Goal: Task Accomplishment & Management: Complete application form

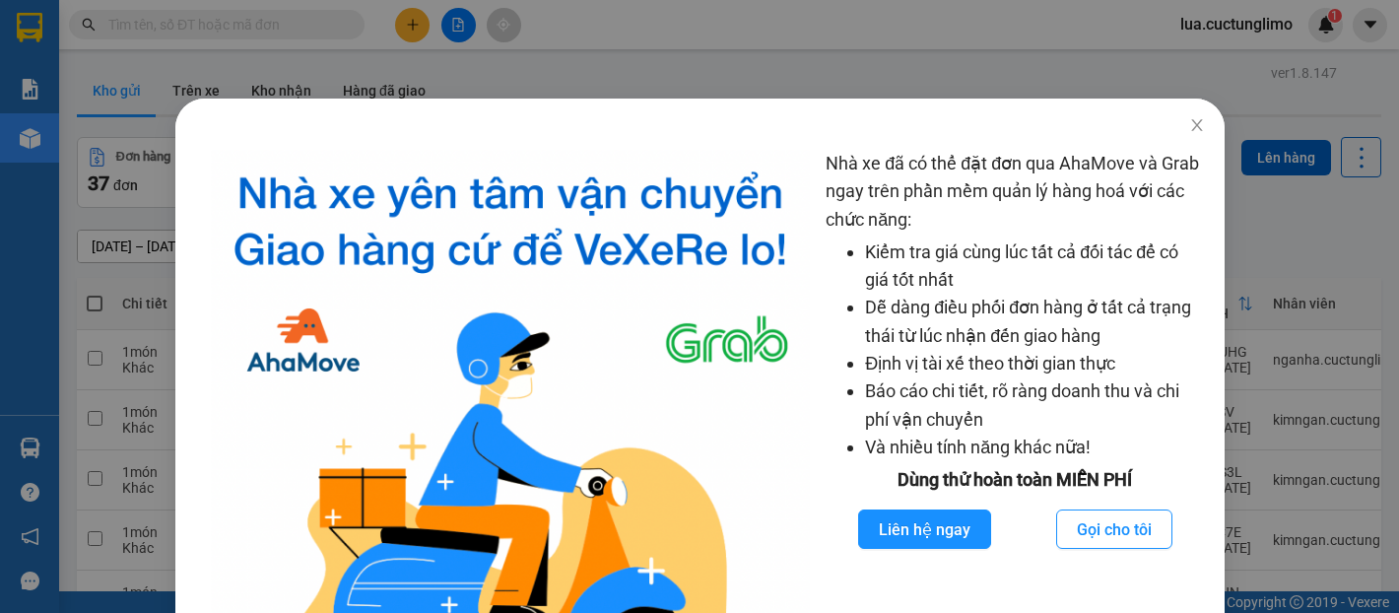
click at [1190, 132] on icon "close" at bounding box center [1198, 125] width 16 height 16
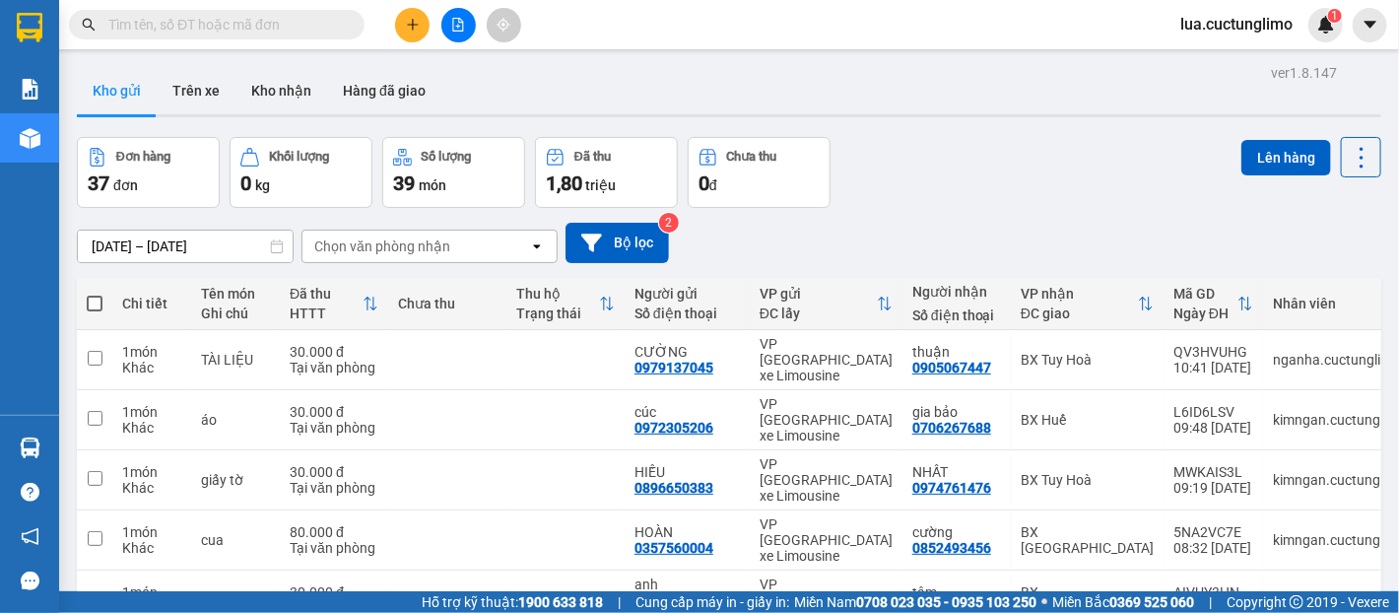
click at [420, 29] on button at bounding box center [412, 25] width 34 height 34
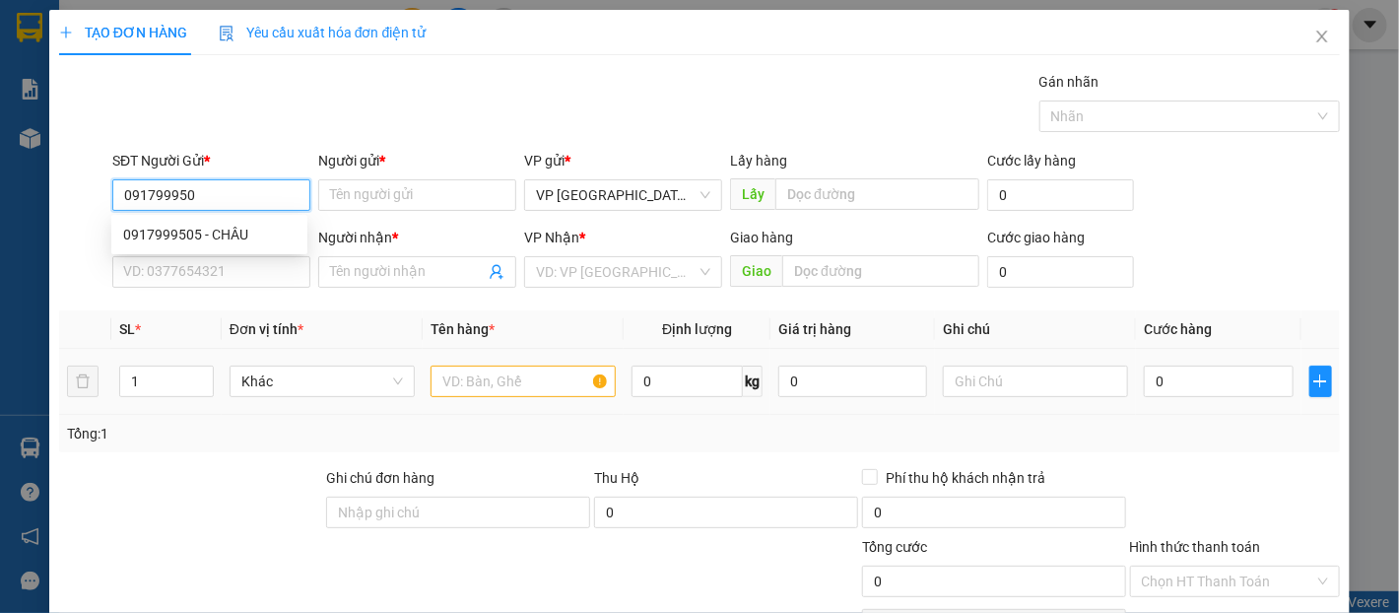
type input "0917999505"
click at [260, 233] on div "0917999505 - CHÂU" at bounding box center [209, 235] width 172 height 22
type input "CHÂU"
type input "0989818647"
type input "mạnh"
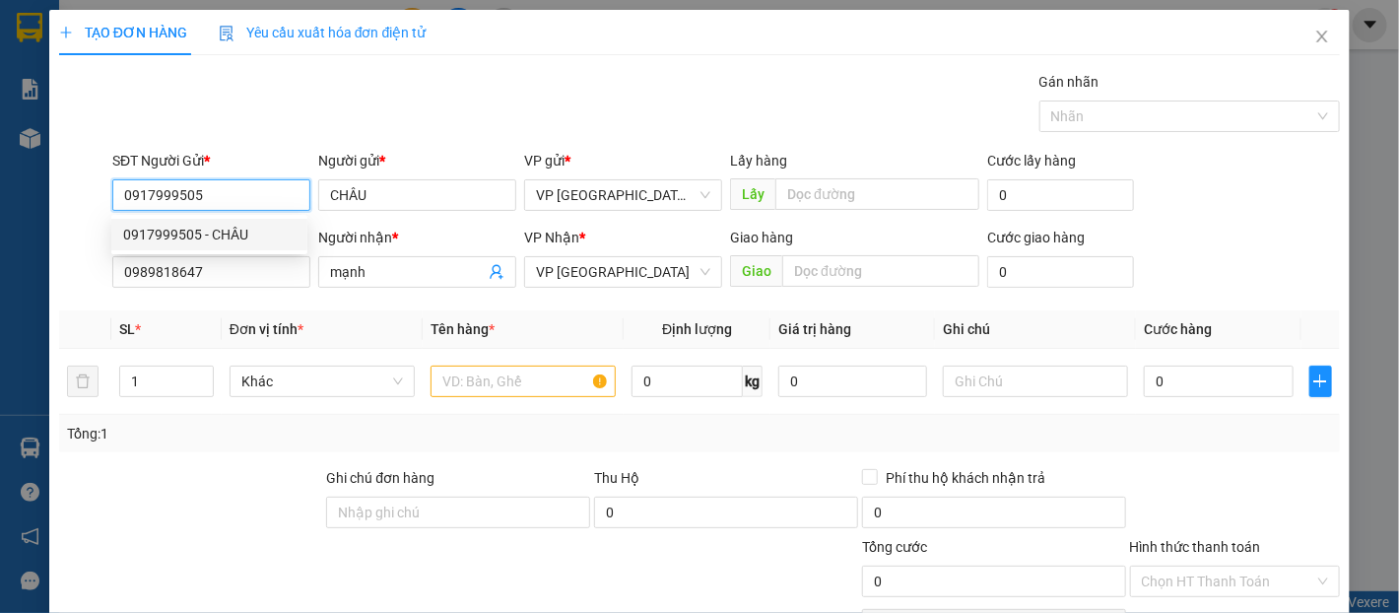
type input "30.000"
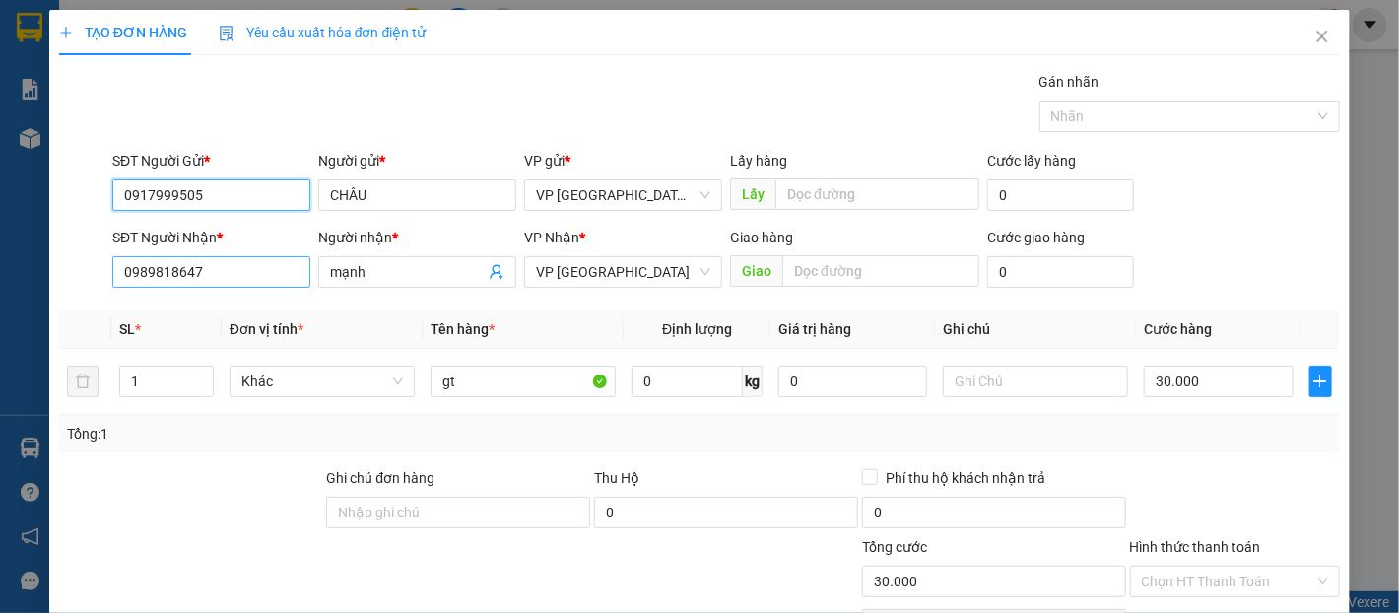
type input "0917999505"
click at [263, 265] on input "0989818647" at bounding box center [211, 272] width 198 height 32
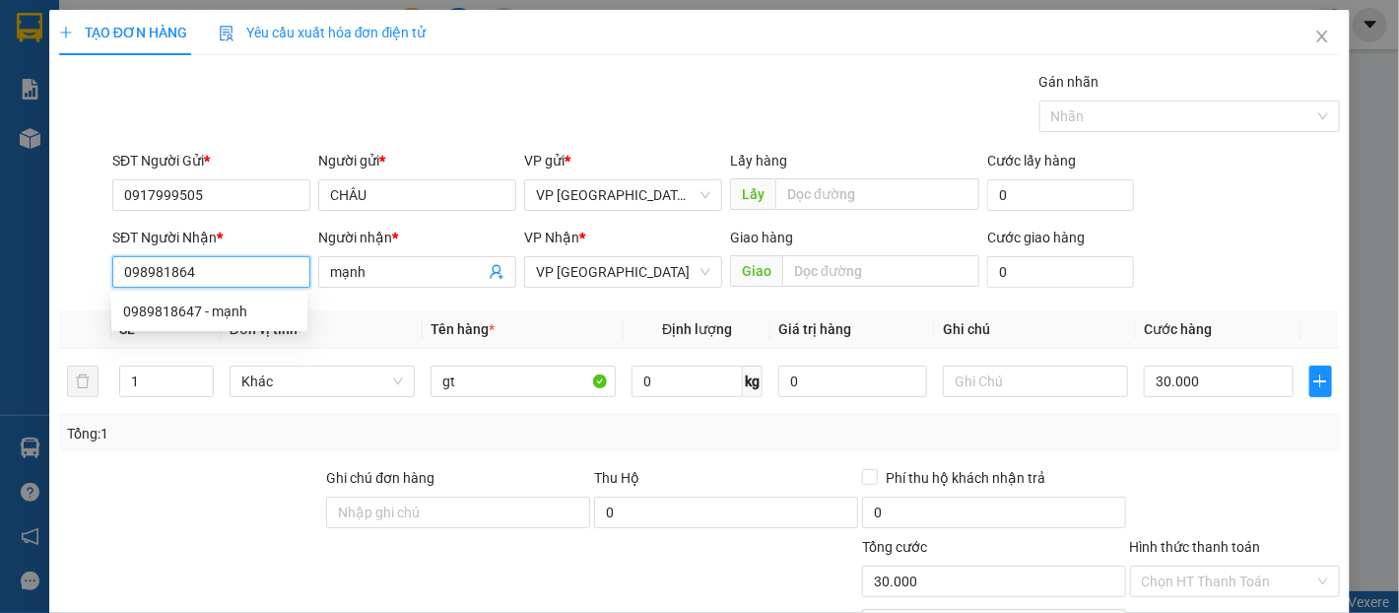
type input "0989818647"
click at [246, 303] on div "0989818647 - mạnh" at bounding box center [209, 312] width 172 height 22
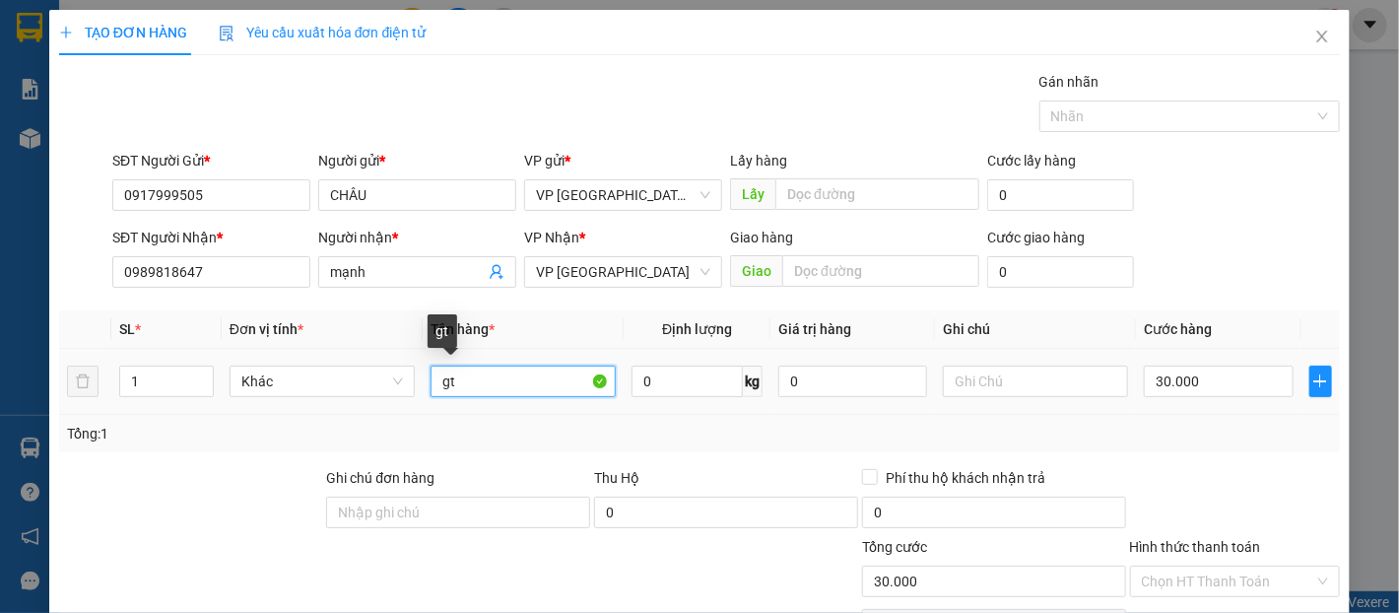
click at [495, 387] on input "gt" at bounding box center [523, 382] width 185 height 32
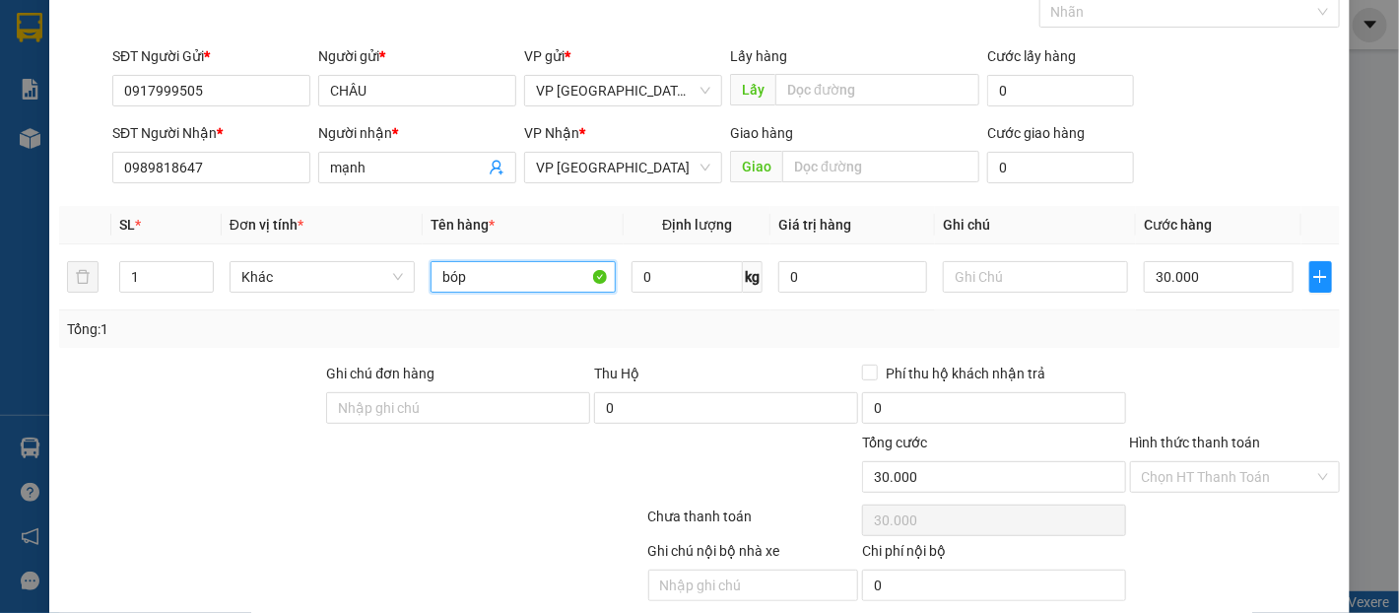
scroll to position [175, 0]
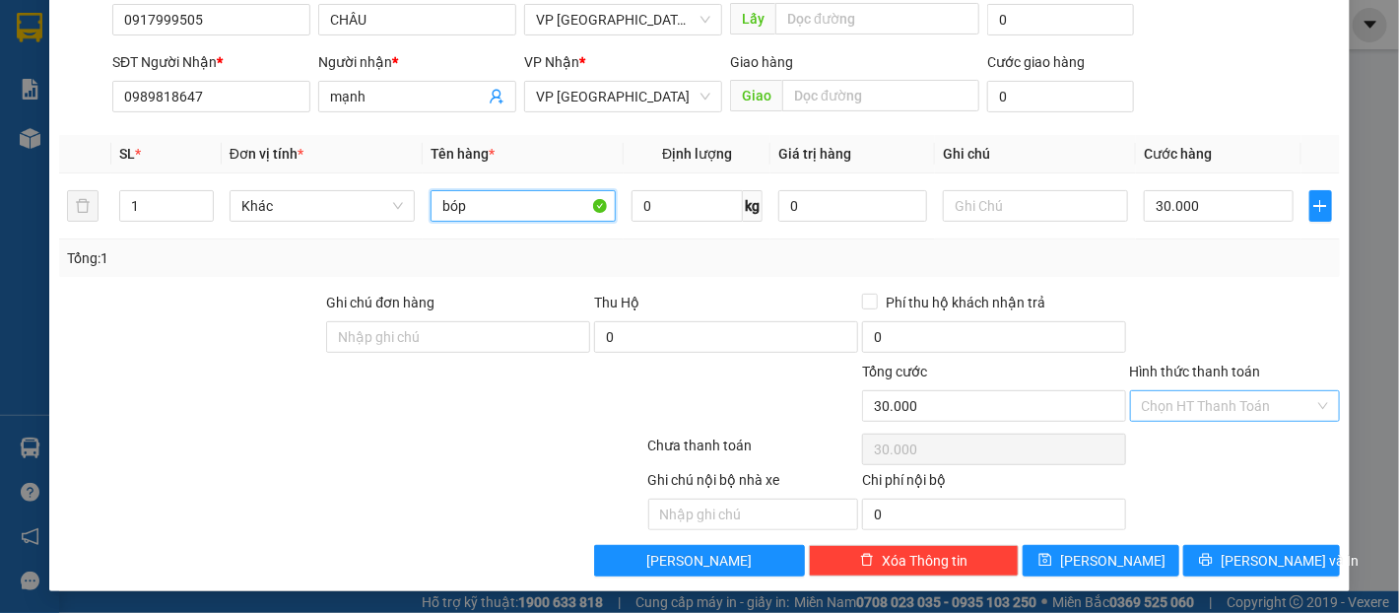
type input "bóp"
click at [1187, 406] on input "Hình thức thanh toán" at bounding box center [1228, 406] width 172 height 30
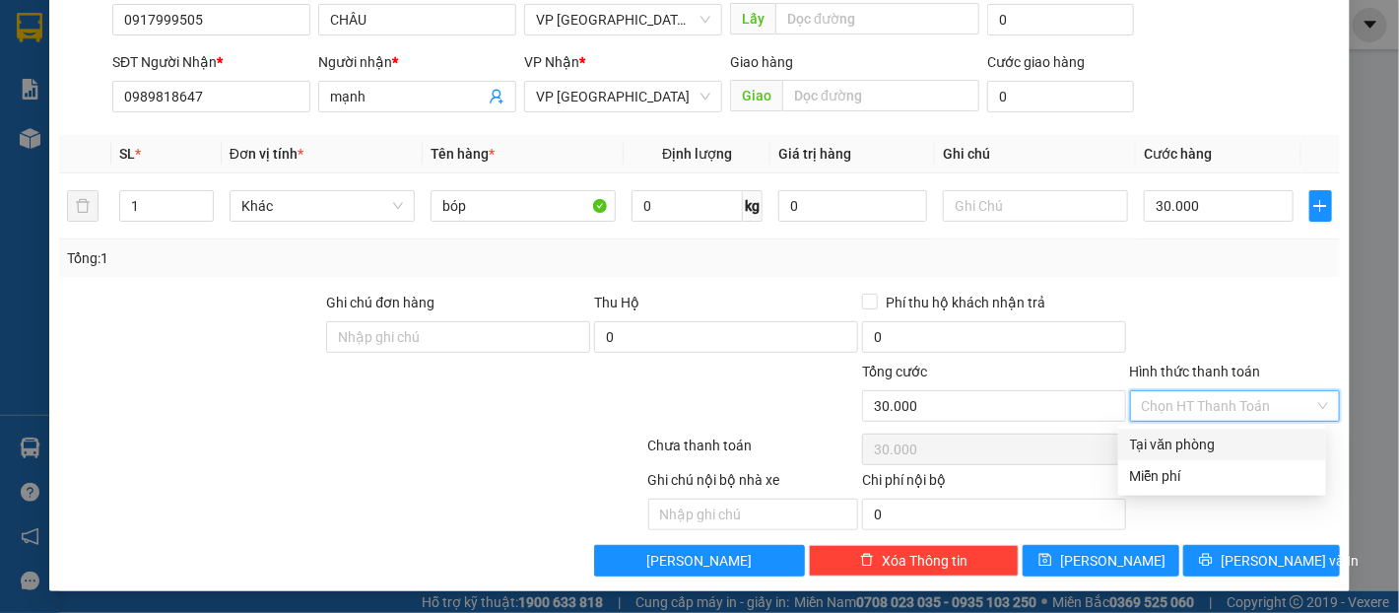
click at [1204, 446] on div "Tại văn phòng" at bounding box center [1222, 445] width 184 height 22
type input "0"
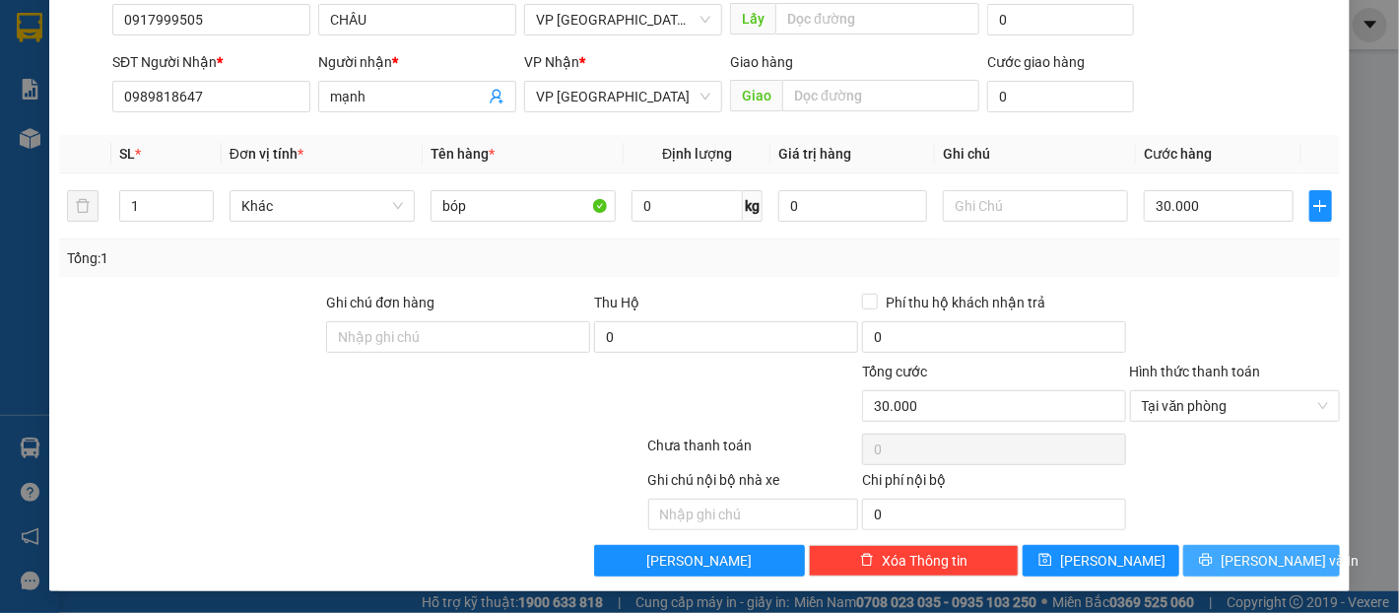
click at [1261, 554] on span "[PERSON_NAME] và In" at bounding box center [1290, 561] width 138 height 22
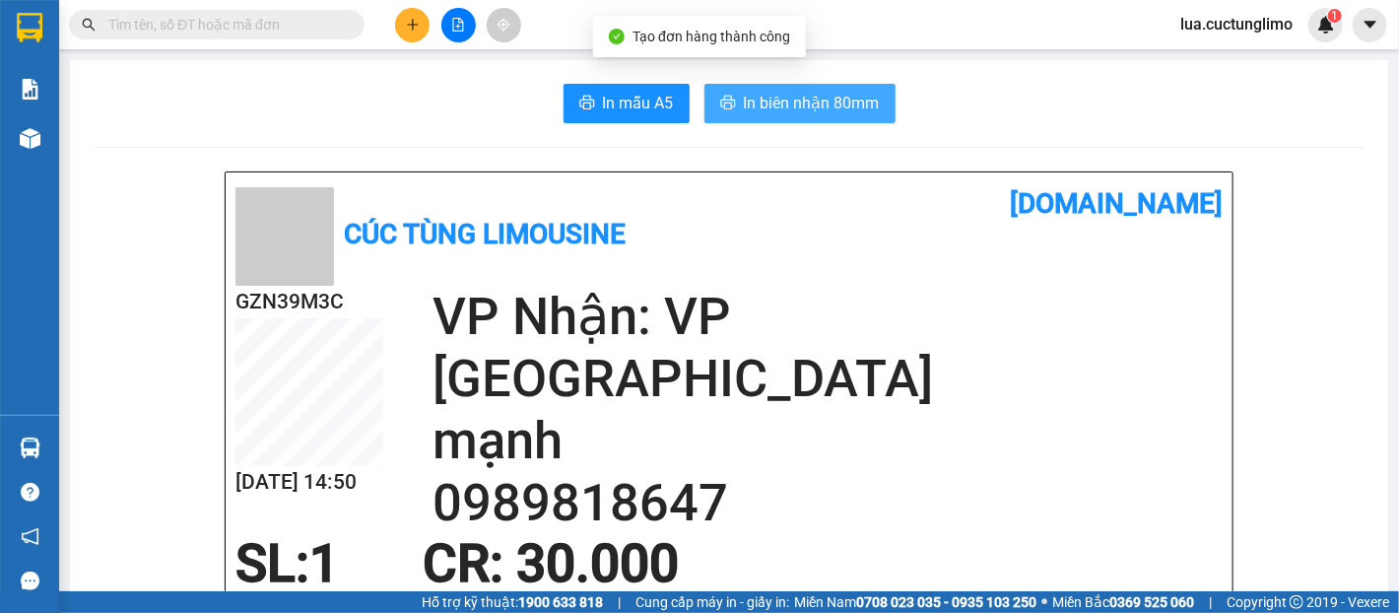
click at [786, 118] on button "In biên nhận 80mm" at bounding box center [800, 103] width 191 height 39
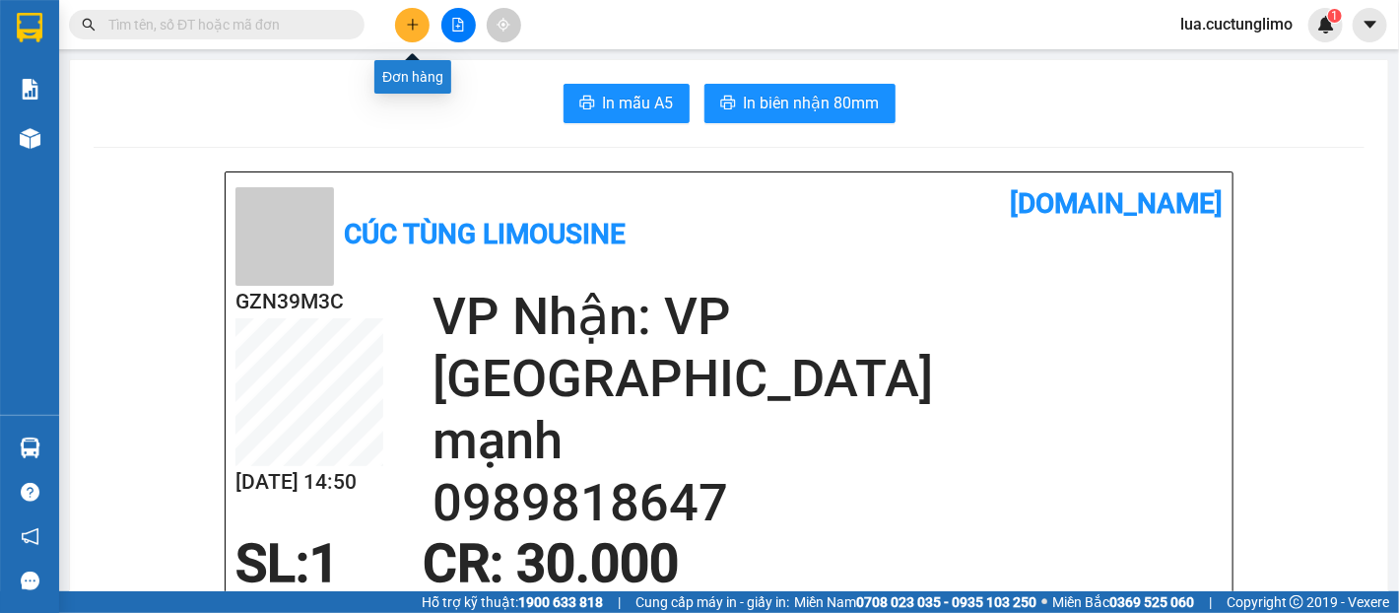
click at [414, 18] on icon "plus" at bounding box center [413, 25] width 14 height 14
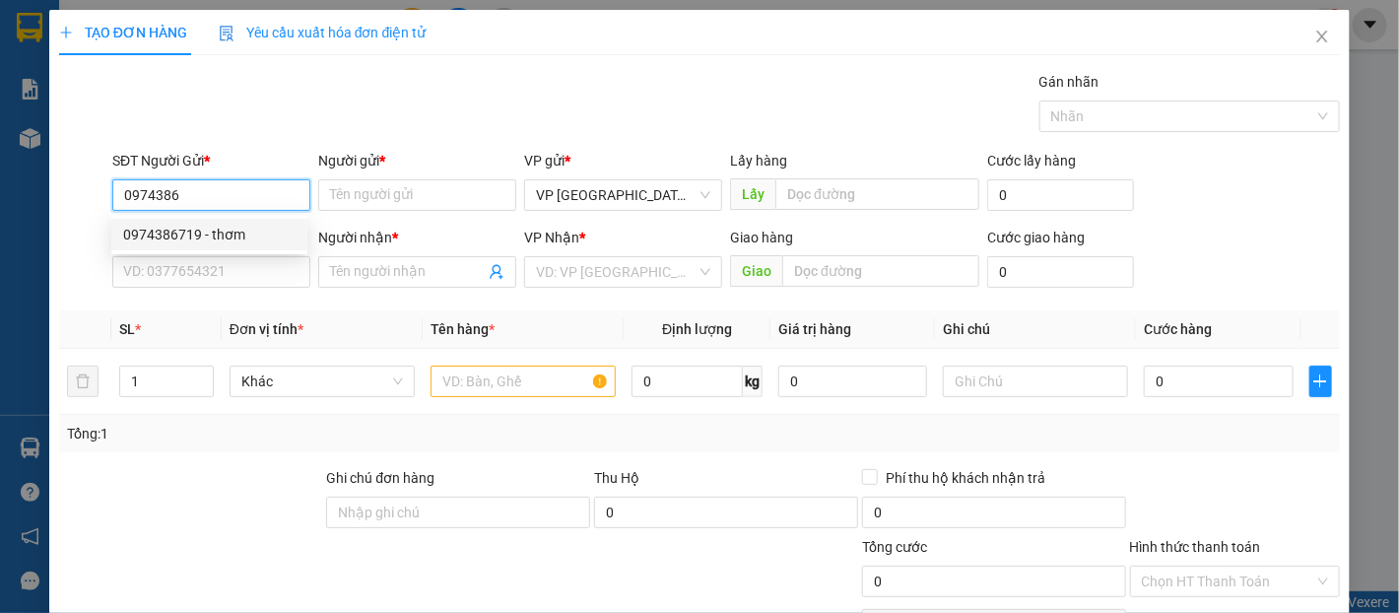
click at [219, 239] on div "0974386719 - thơm" at bounding box center [209, 235] width 172 height 22
type input "0974386719"
type input "thơm"
type input "0387170995"
type input "nhân"
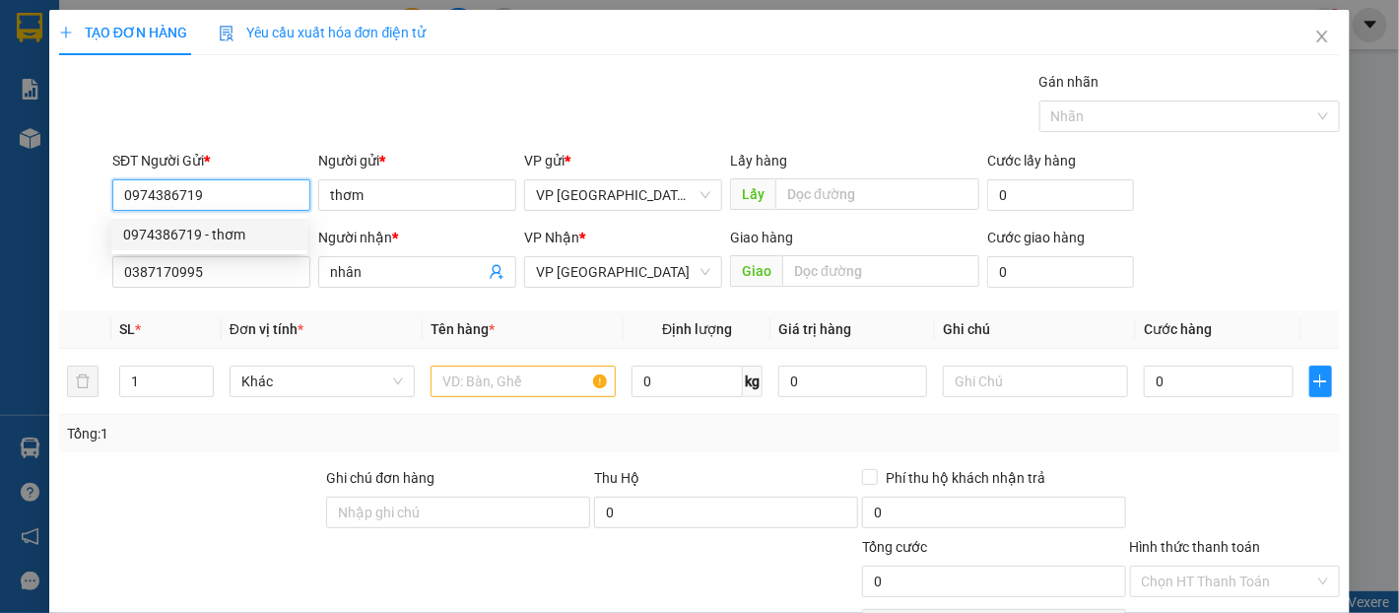
type input "30.000"
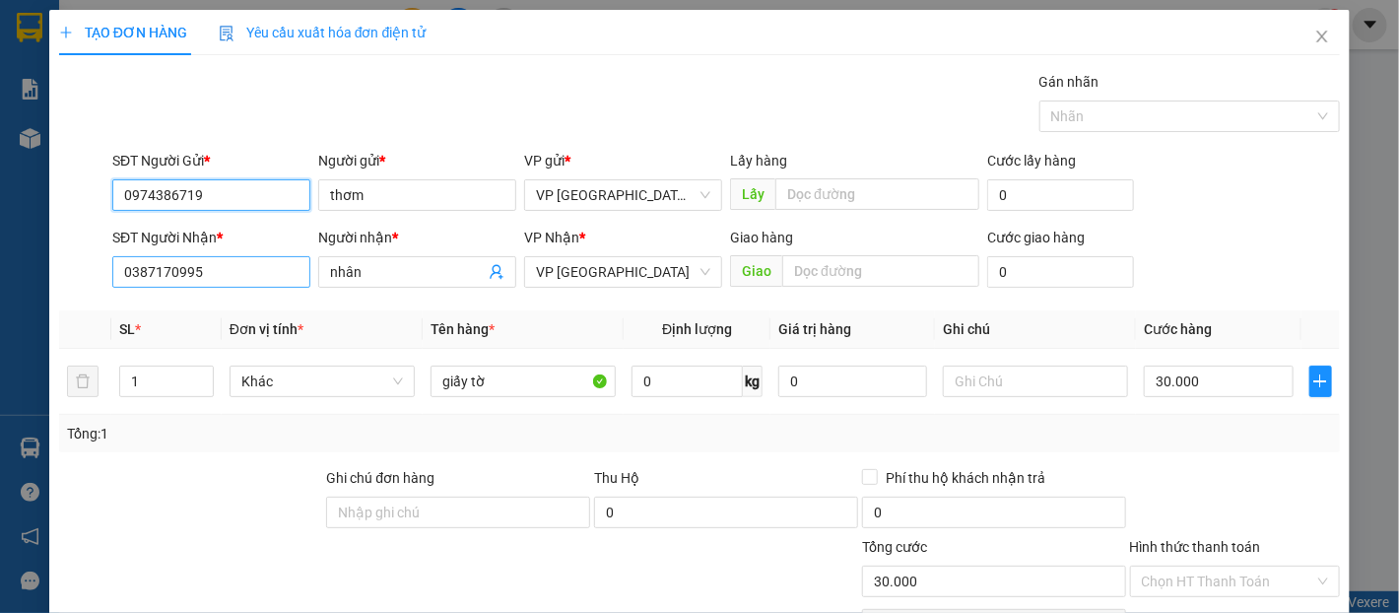
type input "0974386719"
click at [238, 278] on input "0387170995" at bounding box center [211, 272] width 198 height 32
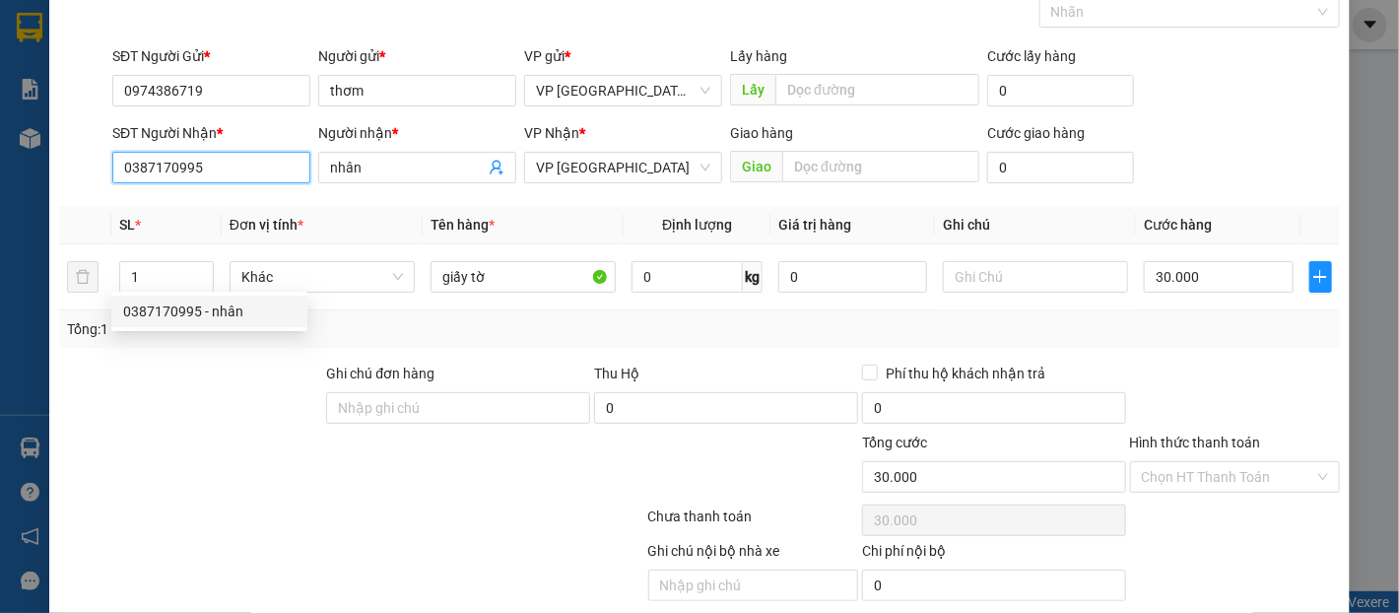
scroll to position [175, 0]
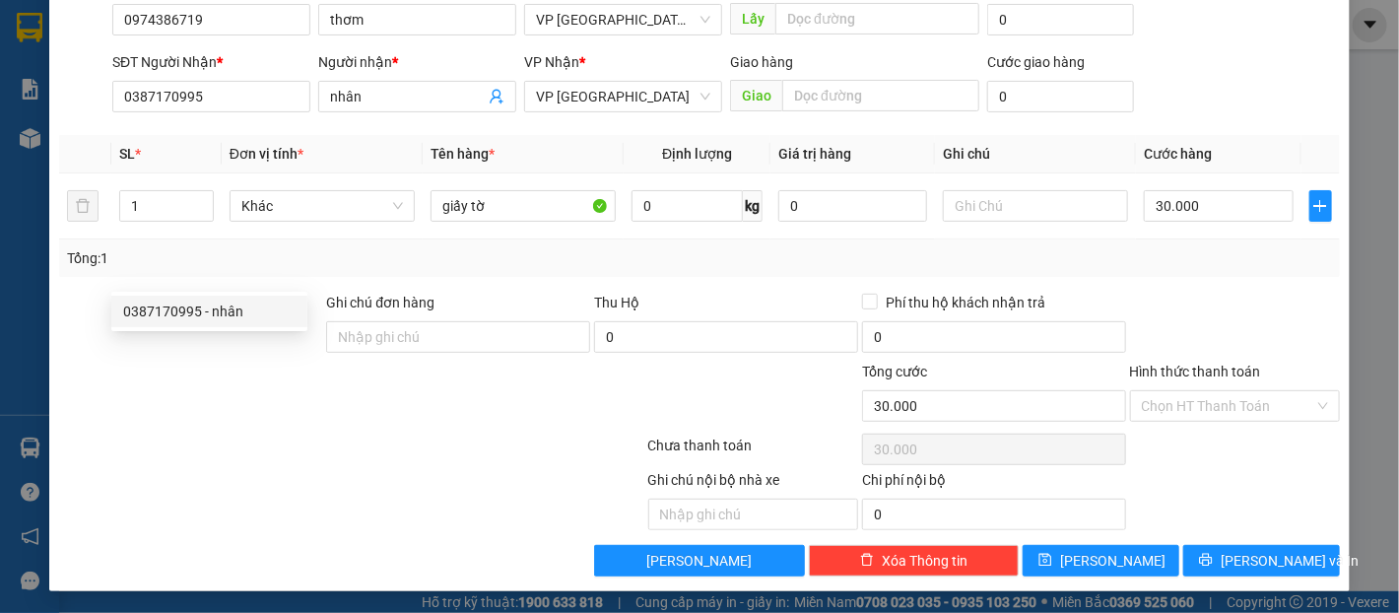
click at [1220, 263] on div "Tổng: 1" at bounding box center [700, 258] width 1266 height 22
click at [1204, 392] on input "Hình thức thanh toán" at bounding box center [1228, 406] width 172 height 30
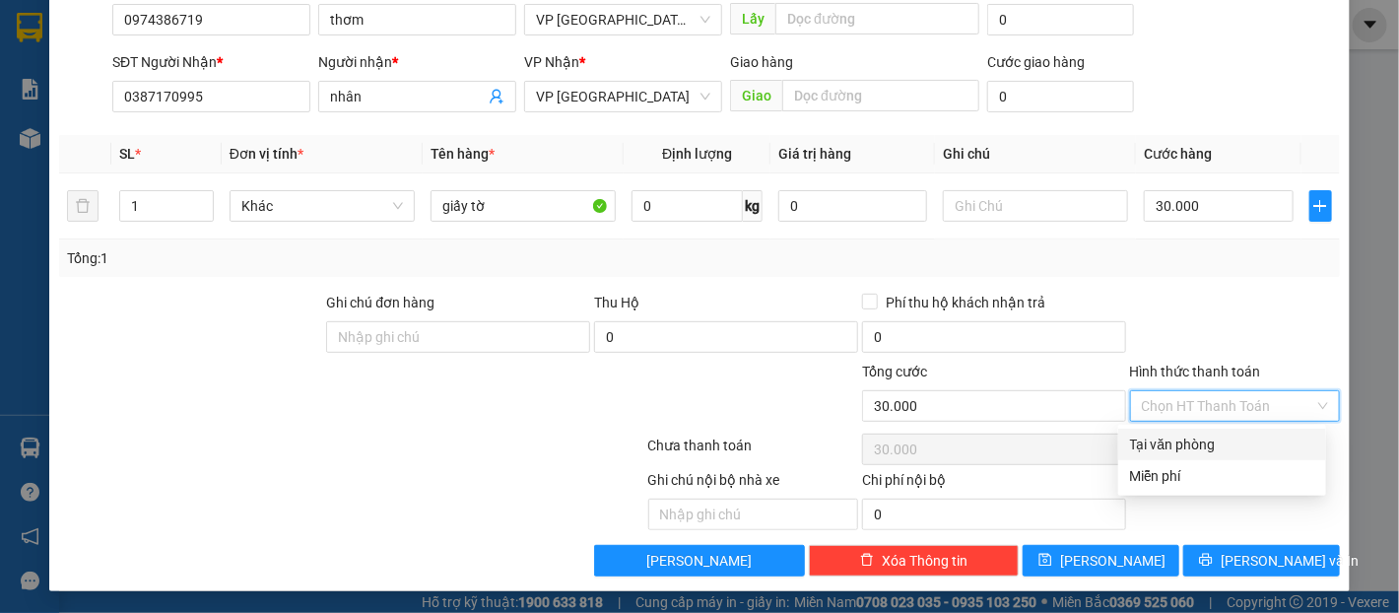
click at [1211, 438] on div "Tại văn phòng" at bounding box center [1222, 445] width 184 height 22
type input "0"
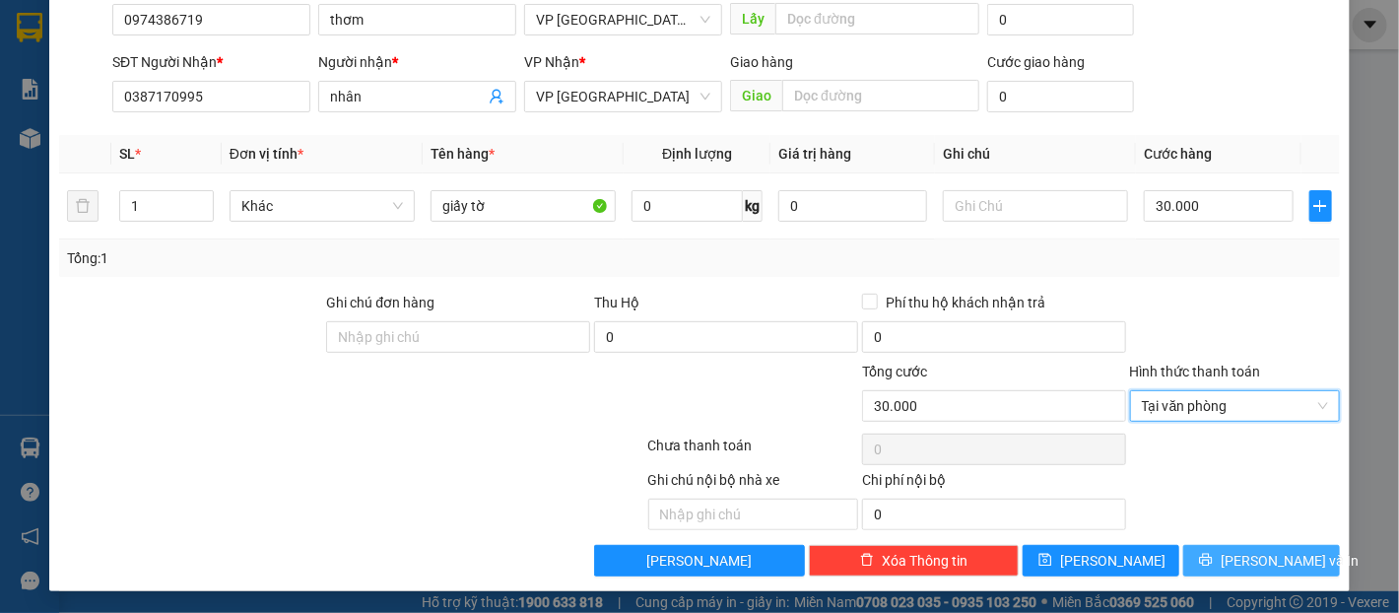
click at [1276, 553] on button "[PERSON_NAME] và In" at bounding box center [1262, 561] width 157 height 32
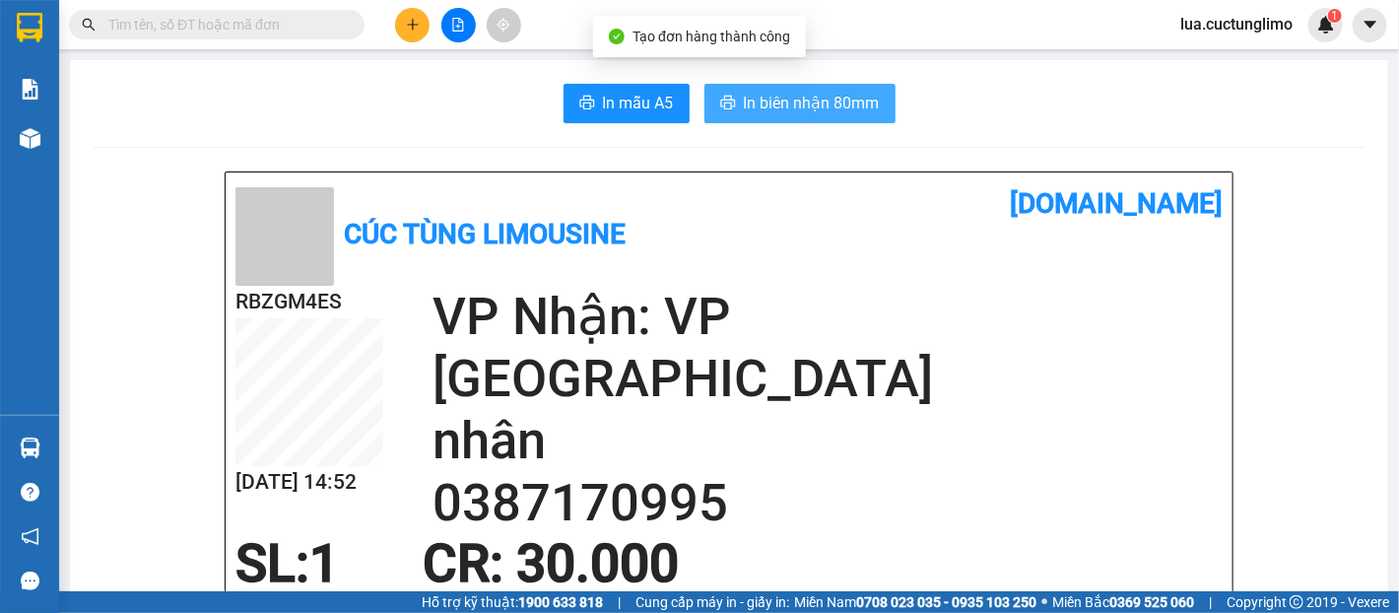
click at [829, 96] on span "In biên nhận 80mm" at bounding box center [812, 103] width 136 height 25
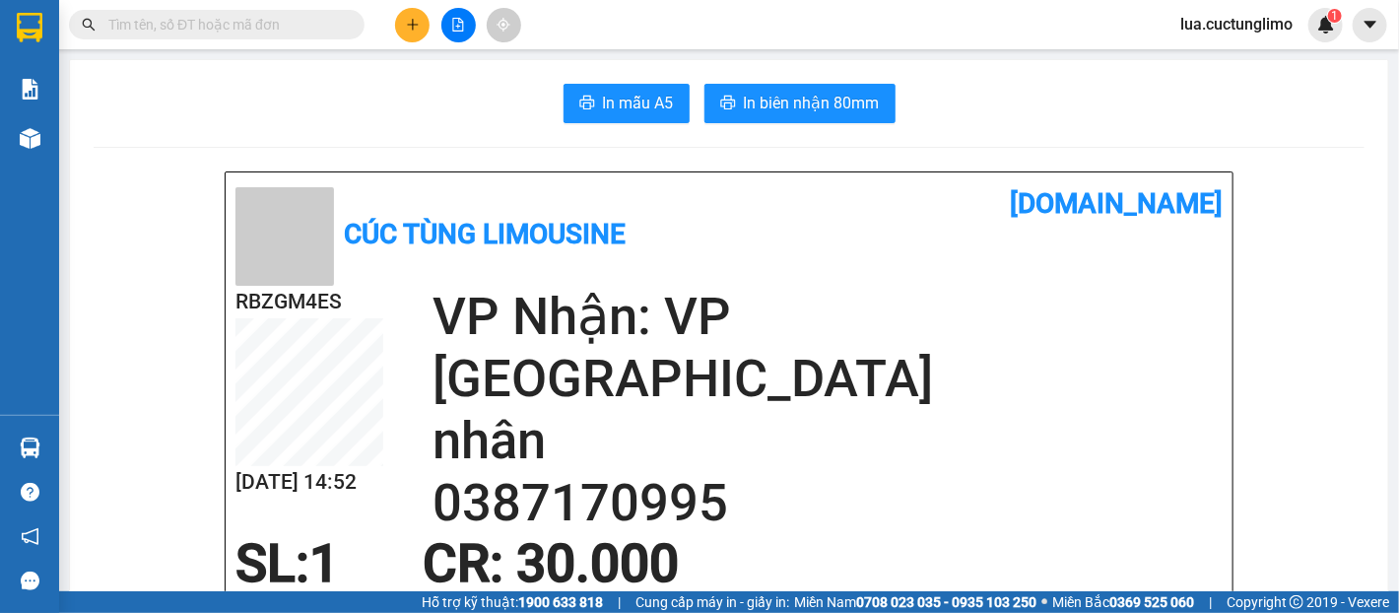
scroll to position [438, 0]
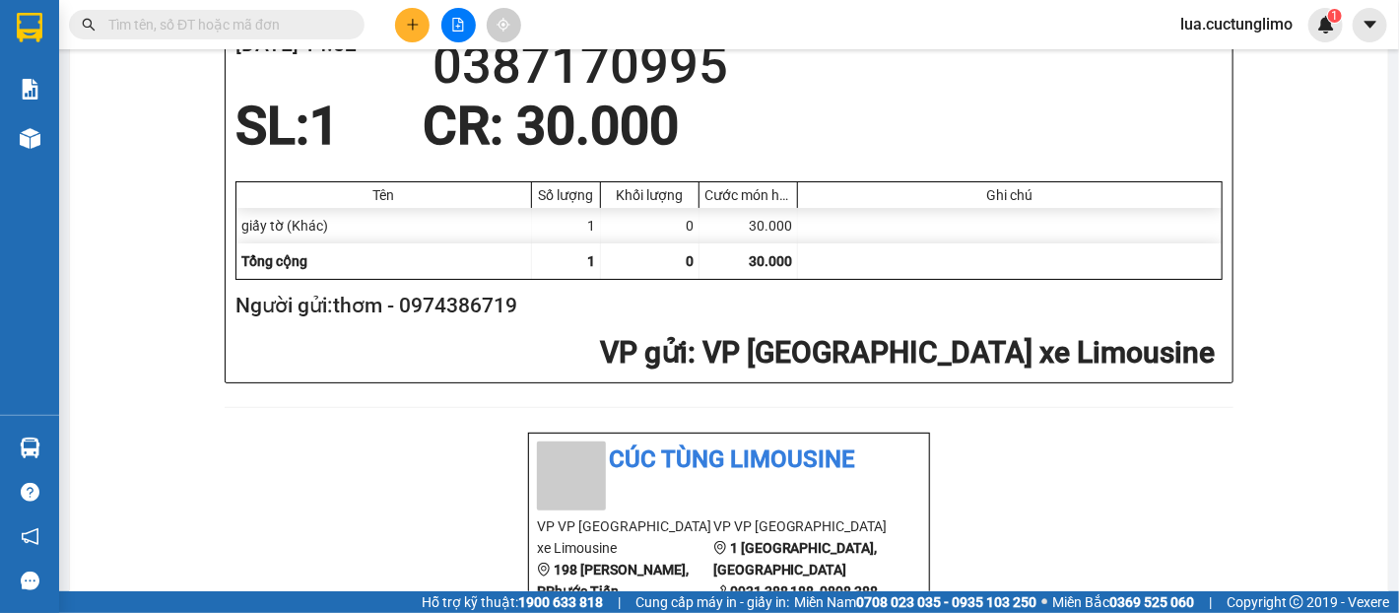
click at [407, 27] on icon "plus" at bounding box center [413, 25] width 14 height 14
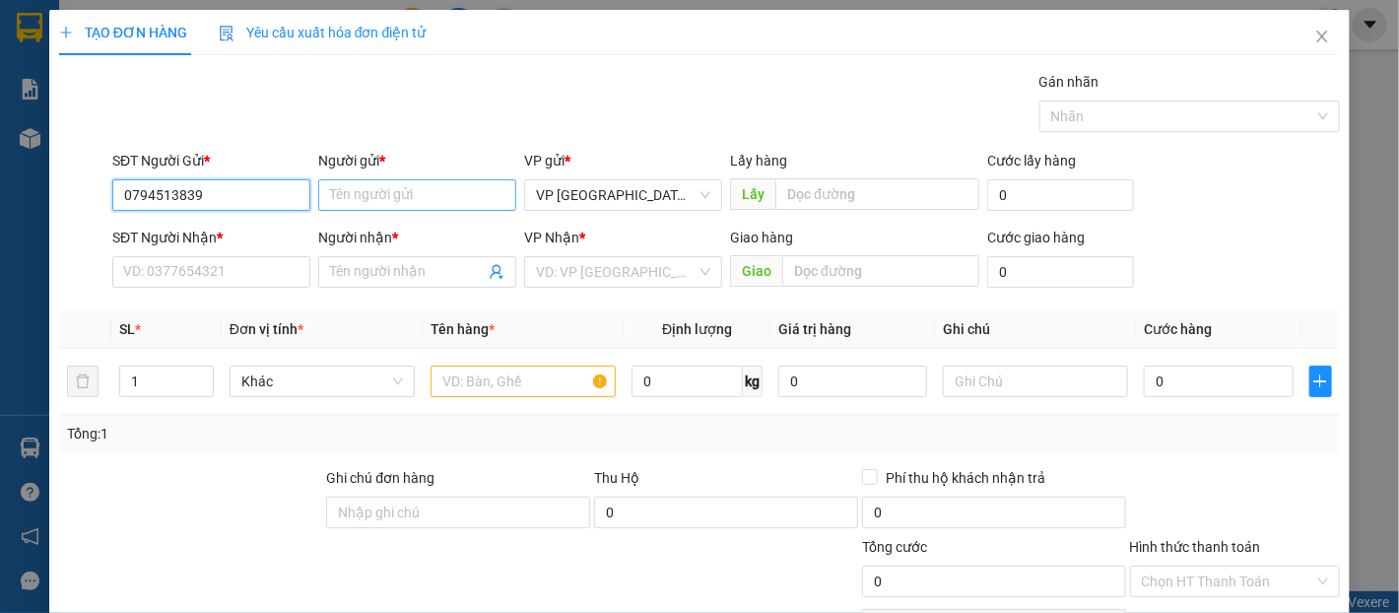
type input "0794513839"
click at [375, 191] on input "Người gửi *" at bounding box center [417, 195] width 198 height 32
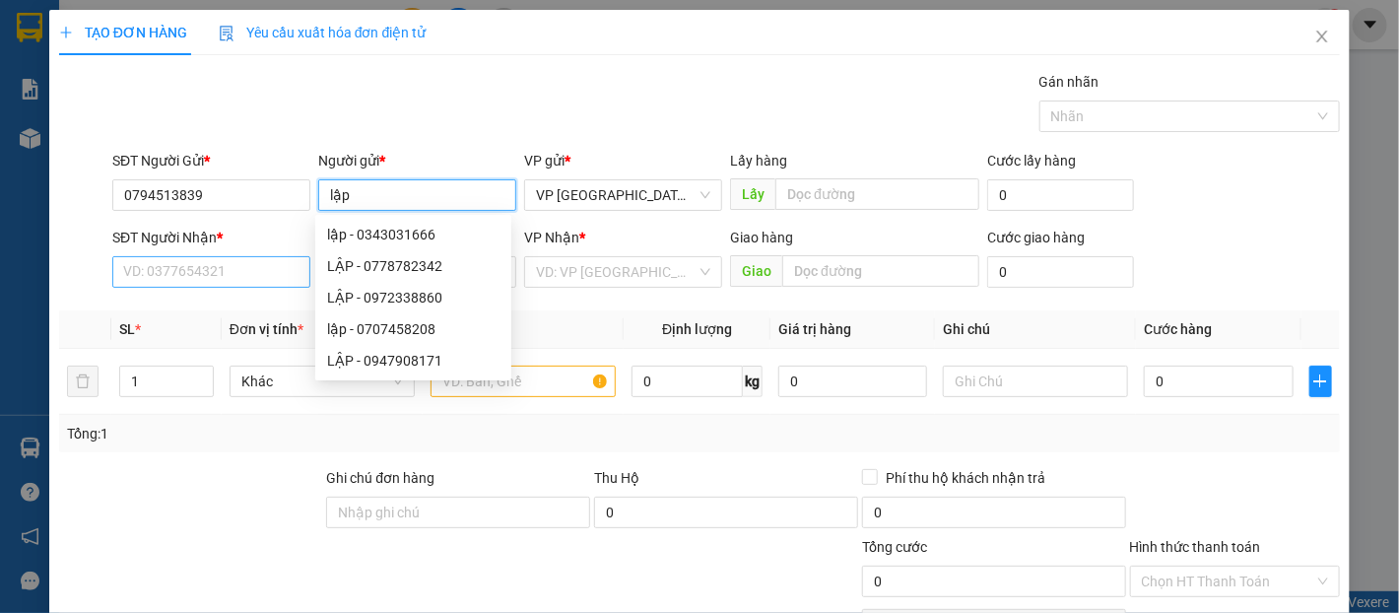
type input "lập"
click at [206, 258] on input "SĐT Người Nhận *" at bounding box center [211, 272] width 198 height 32
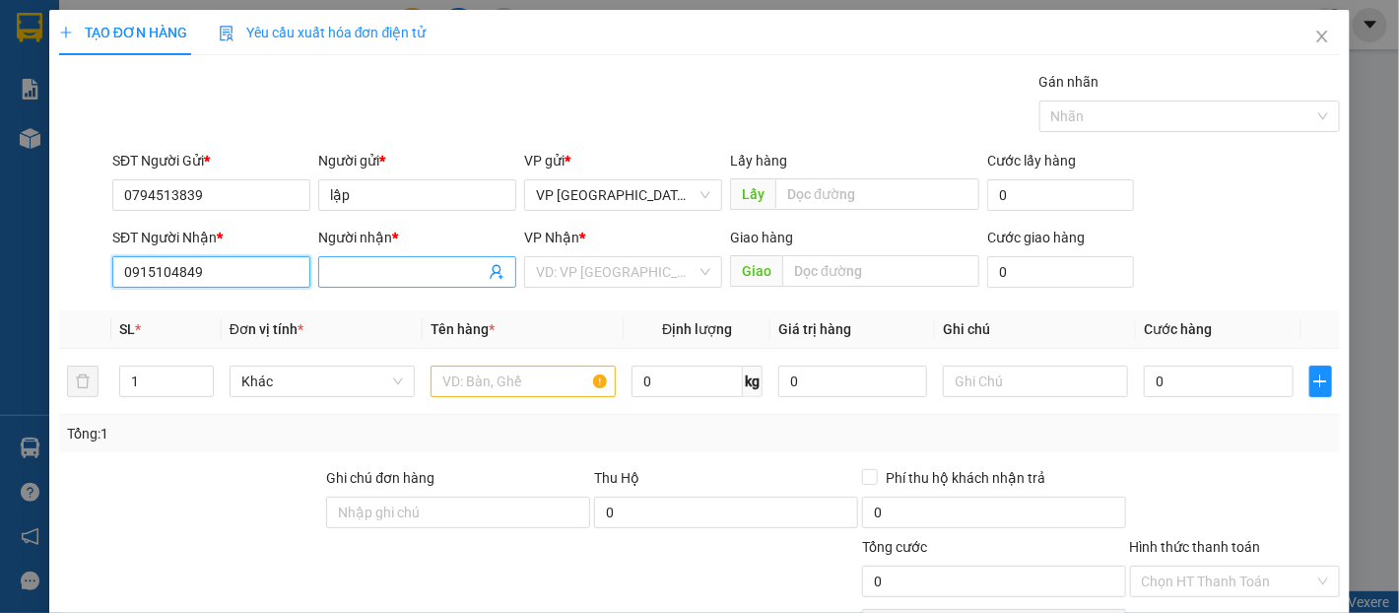
type input "0915104849"
click at [332, 262] on input "Người nhận *" at bounding box center [407, 272] width 155 height 22
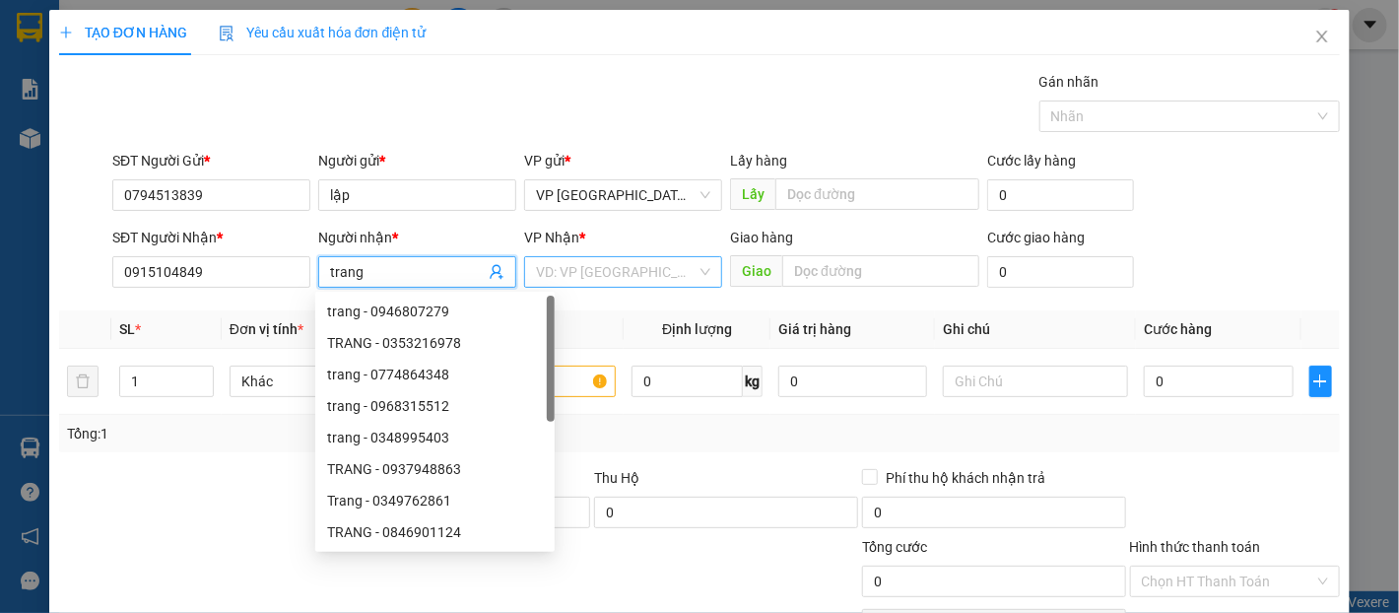
type input "trang"
click at [660, 270] on input "search" at bounding box center [616, 272] width 161 height 30
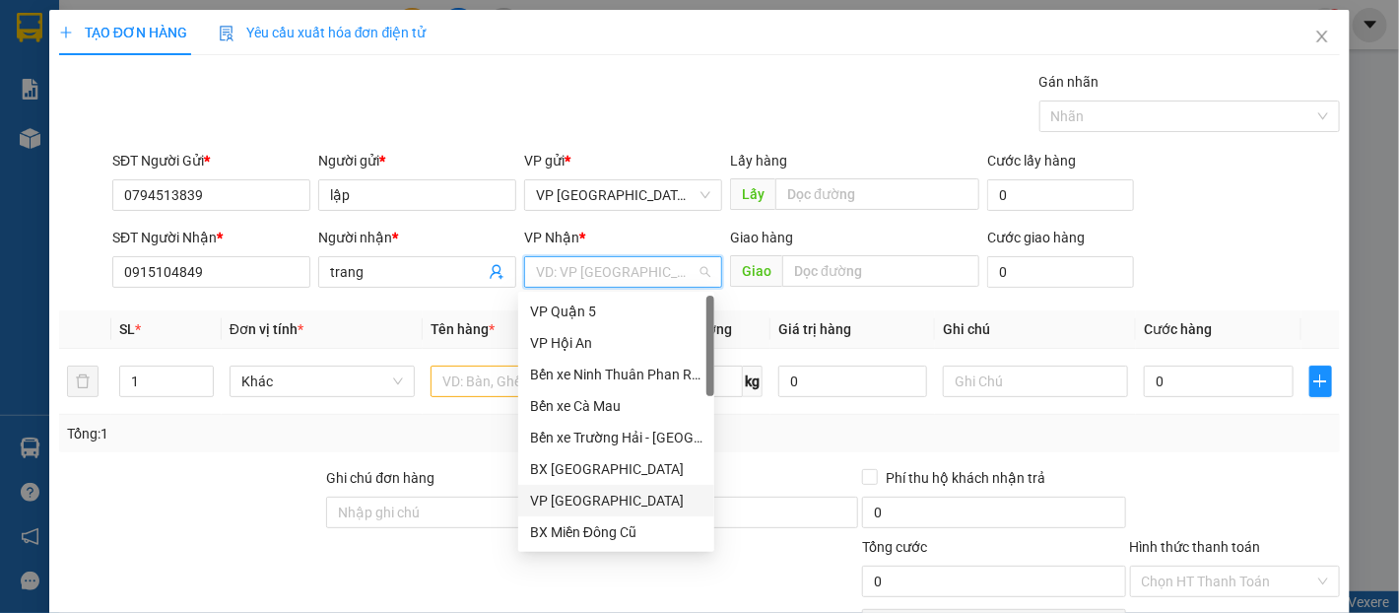
click at [600, 488] on div "VP [GEOGRAPHIC_DATA]" at bounding box center [616, 501] width 196 height 32
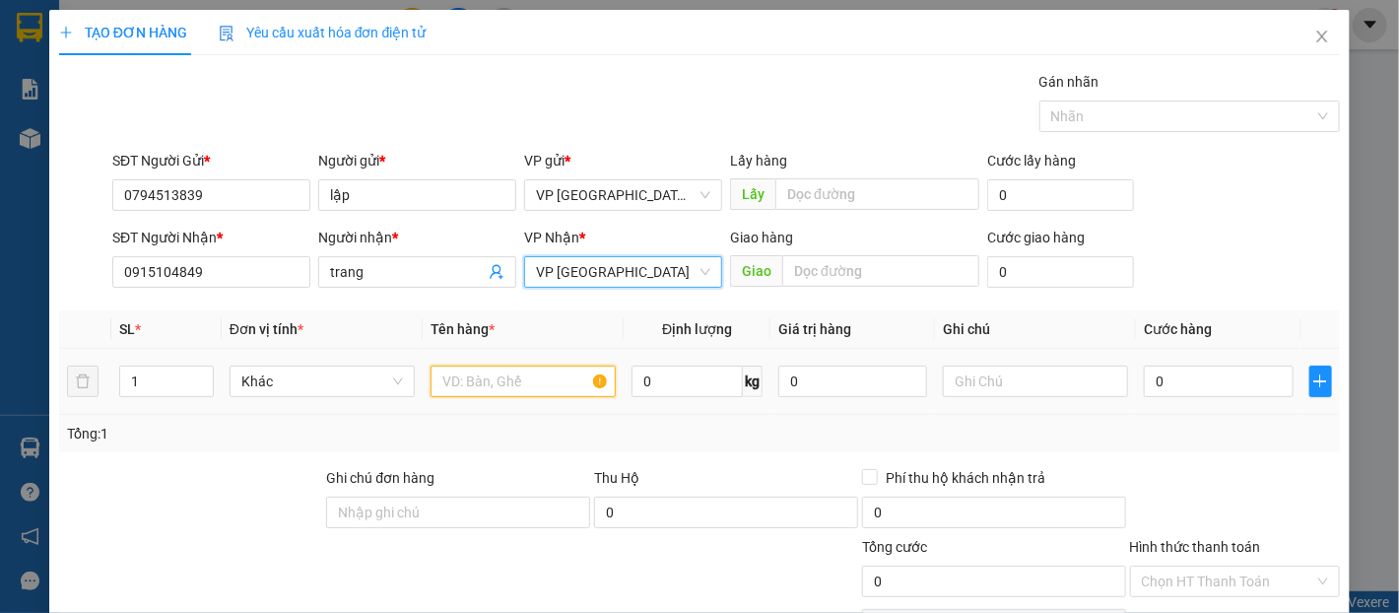
click at [521, 393] on input "text" at bounding box center [523, 382] width 185 height 32
type input "d"
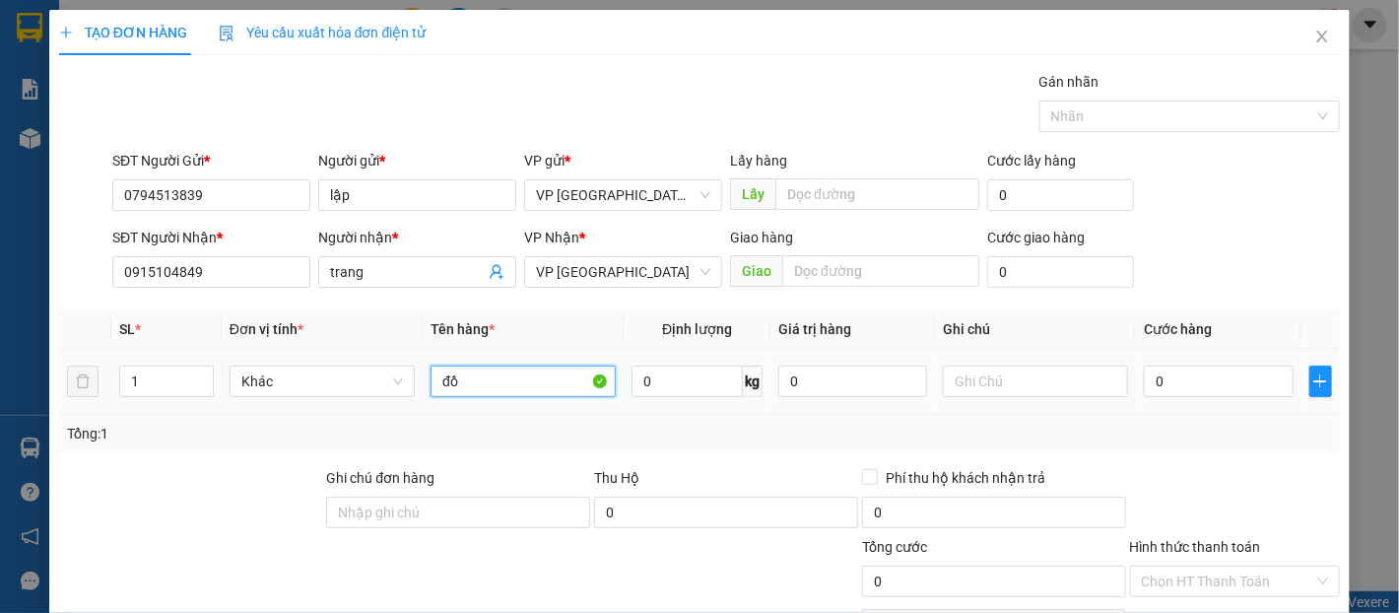
type input "đ"
type input "d"
type input "đ"
type input "dụng cụ nhuộm tóc"
click at [1212, 362] on div "0" at bounding box center [1218, 381] width 149 height 39
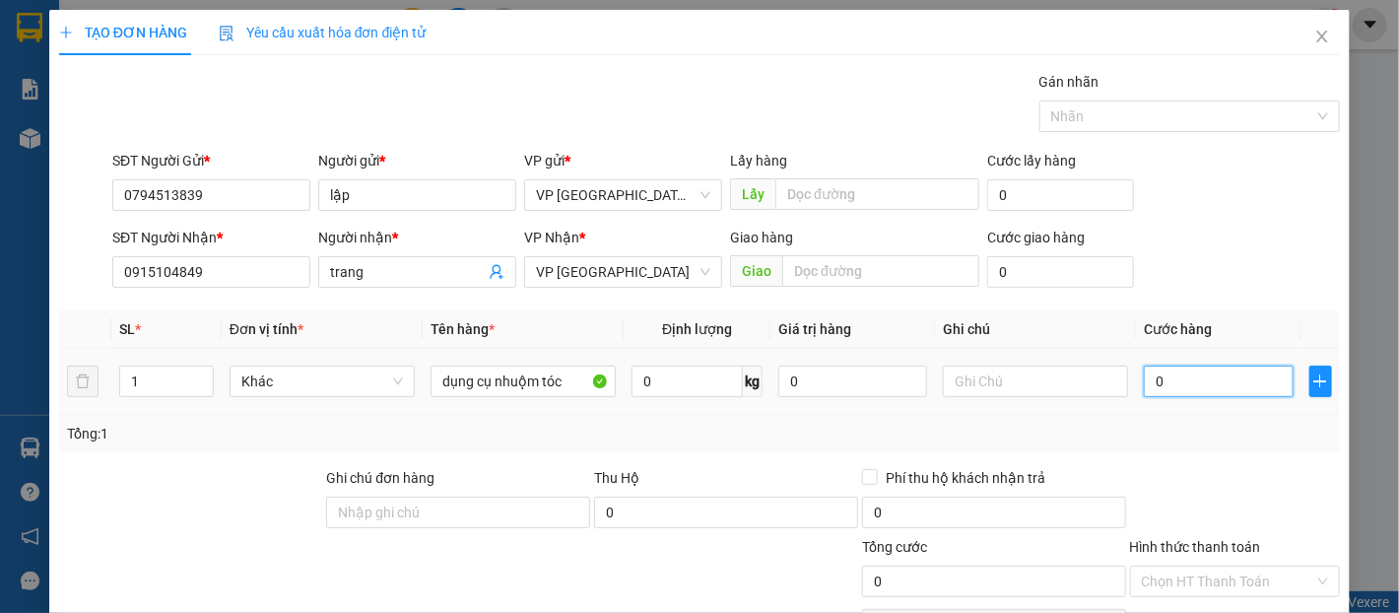
click at [1190, 380] on input "0" at bounding box center [1218, 382] width 149 height 32
type input "5"
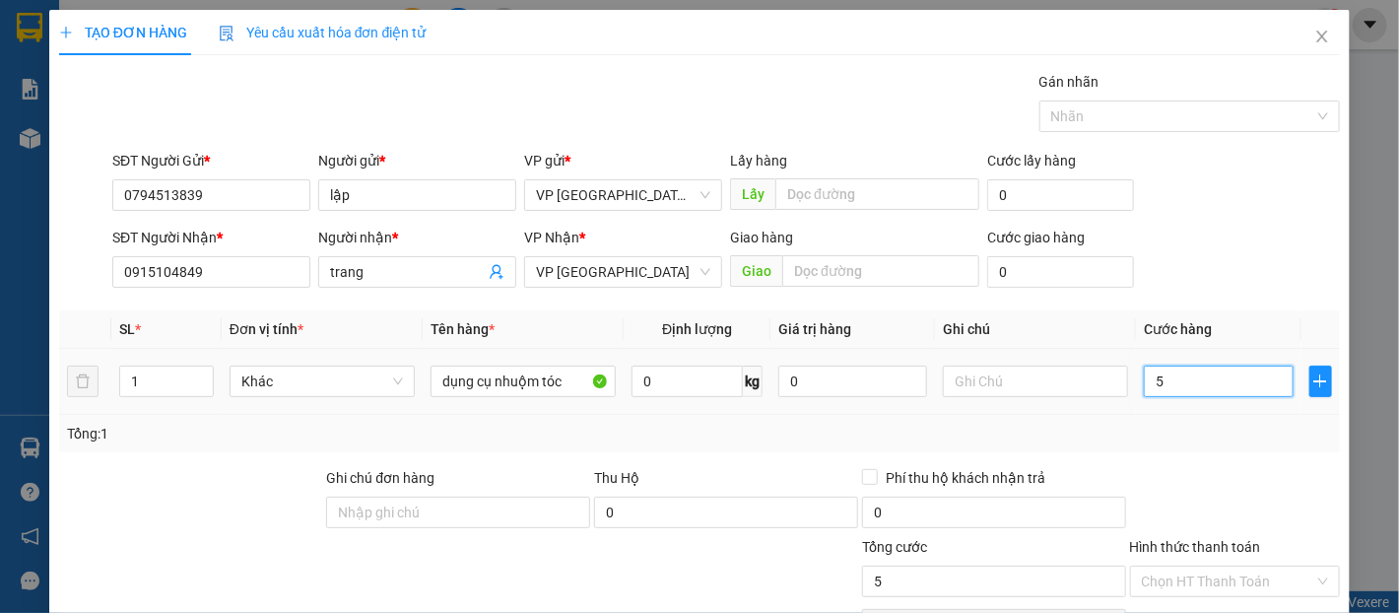
type input "50"
type input "500"
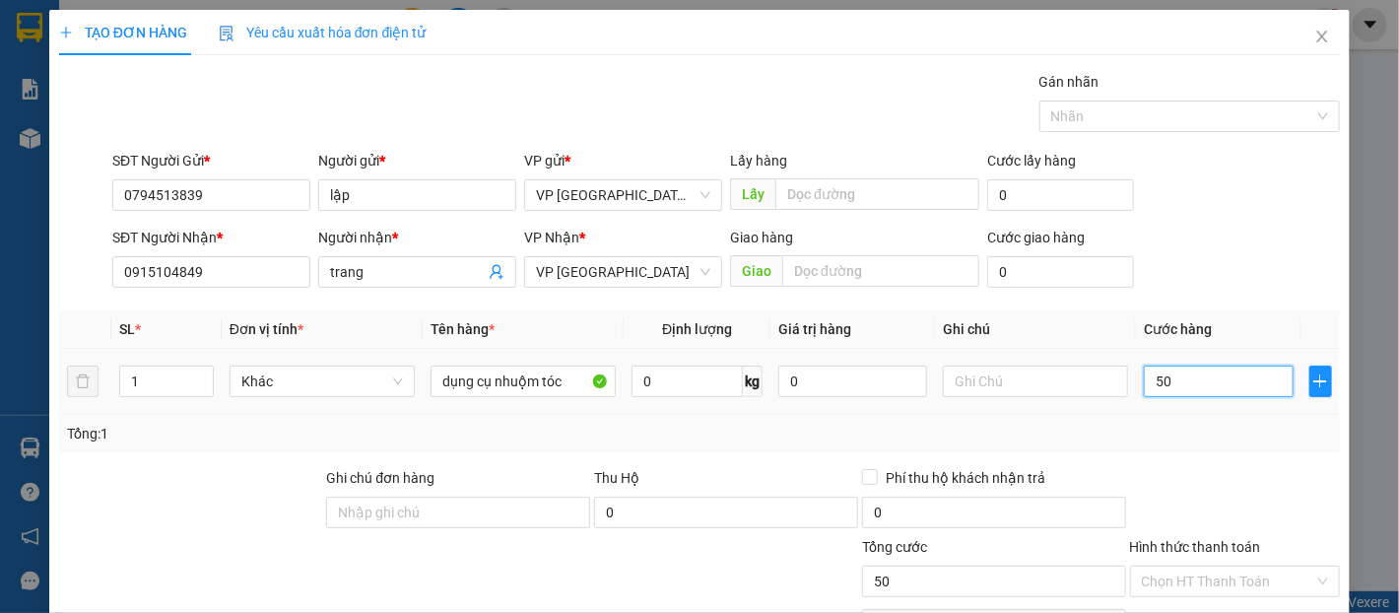
type input "500"
type input "5.000"
type input "50.000"
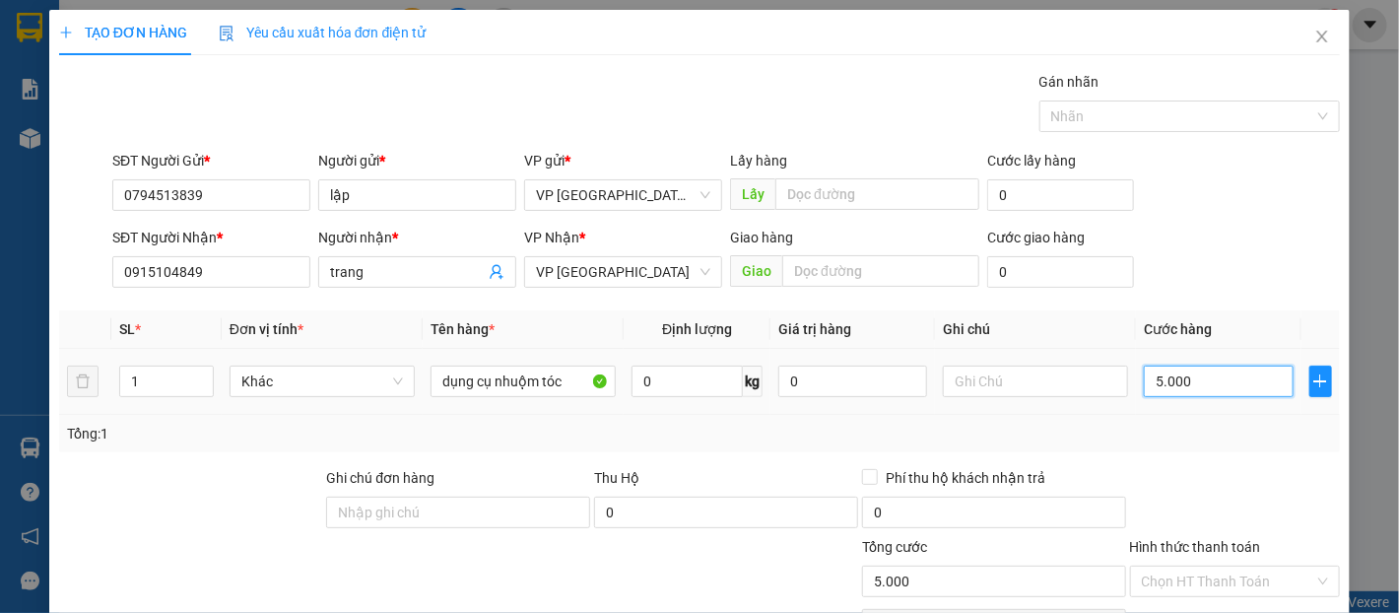
type input "50.000"
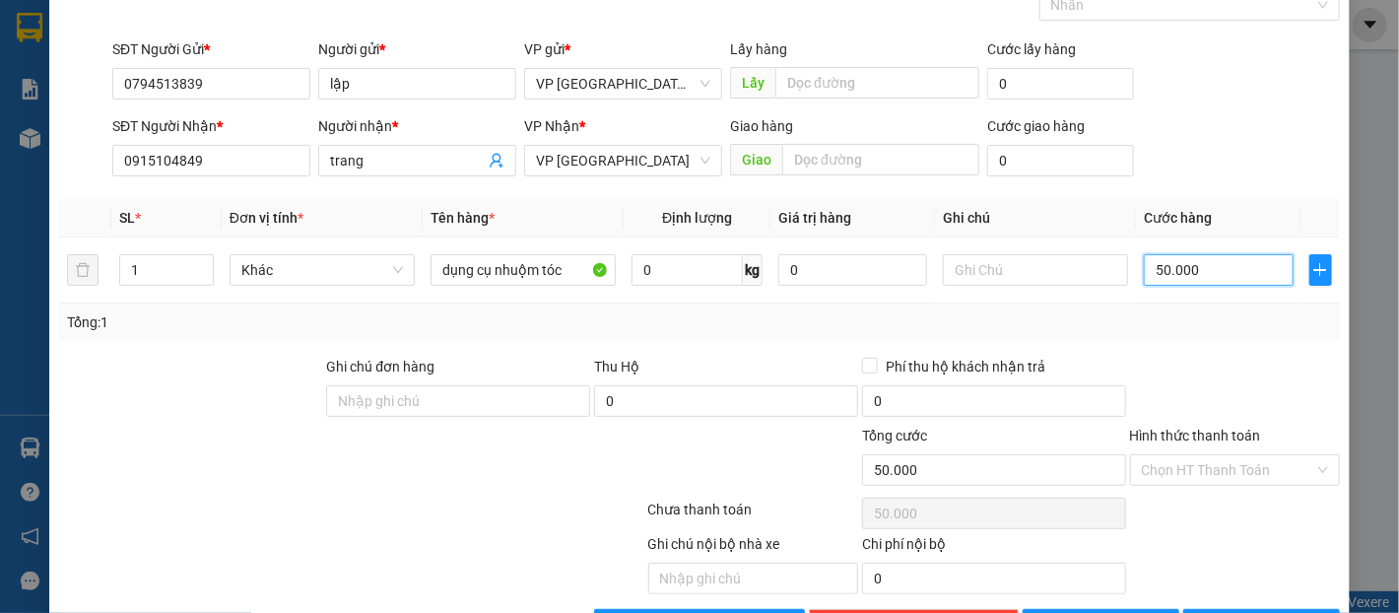
scroll to position [175, 0]
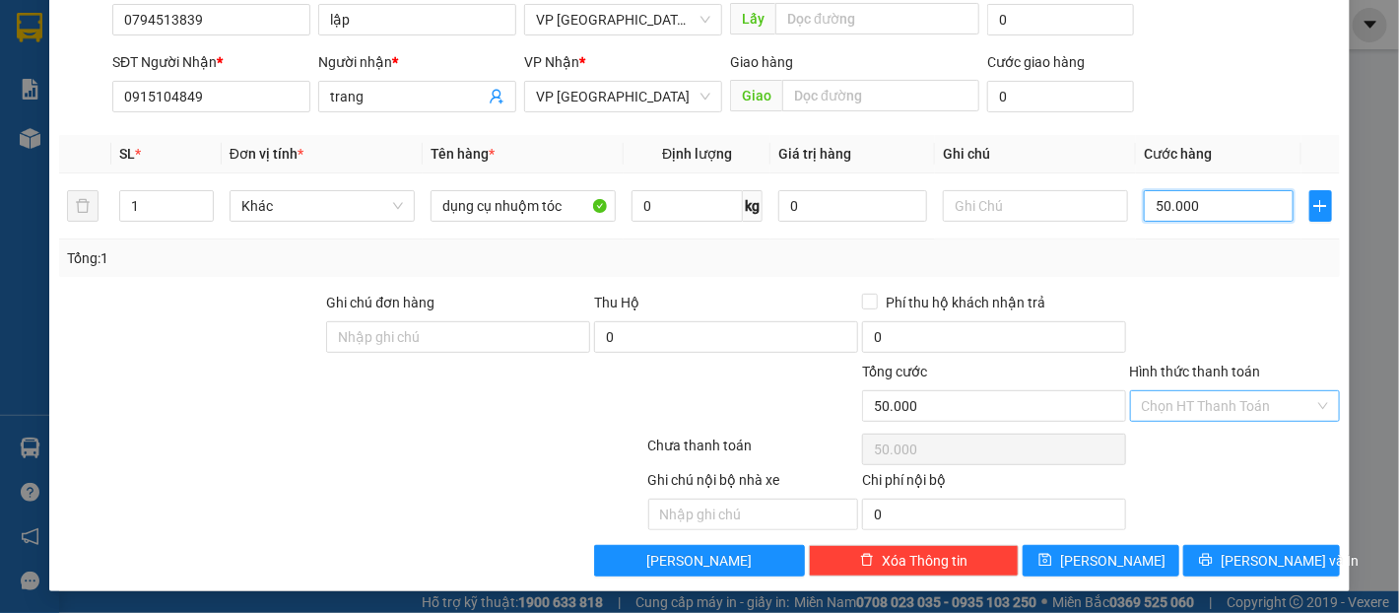
type input "50.000"
click at [1264, 396] on input "Hình thức thanh toán" at bounding box center [1228, 406] width 172 height 30
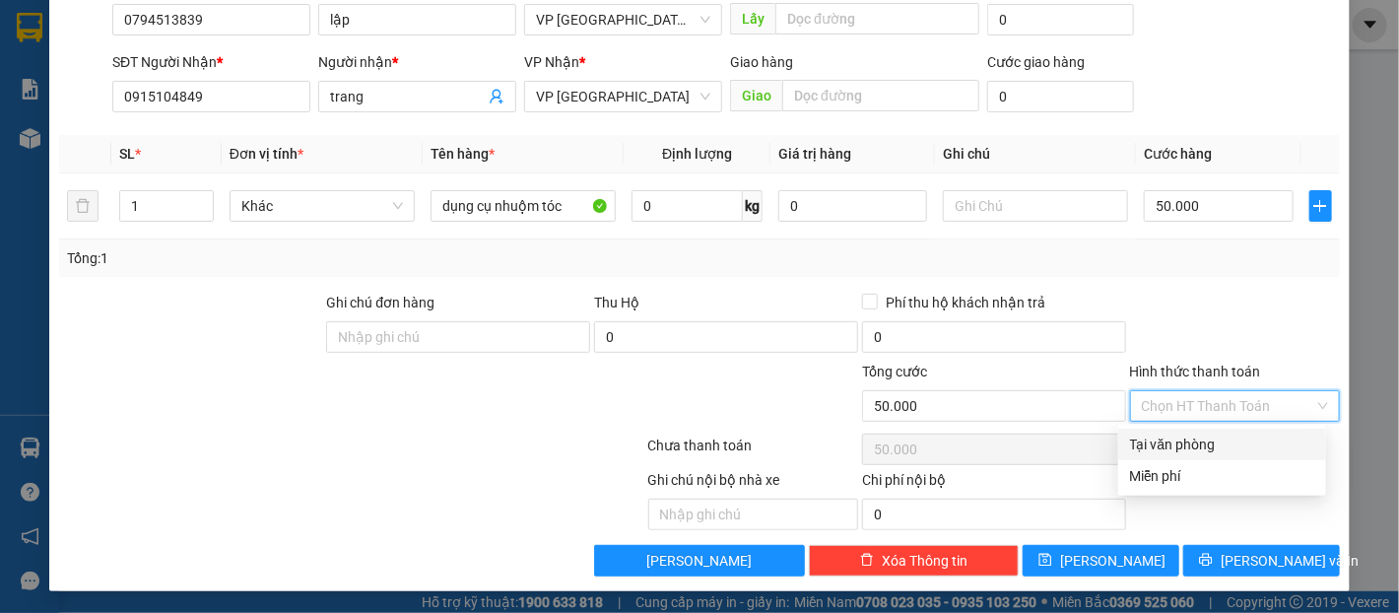
click at [1248, 453] on div "Tại văn phòng" at bounding box center [1222, 445] width 184 height 22
type input "0"
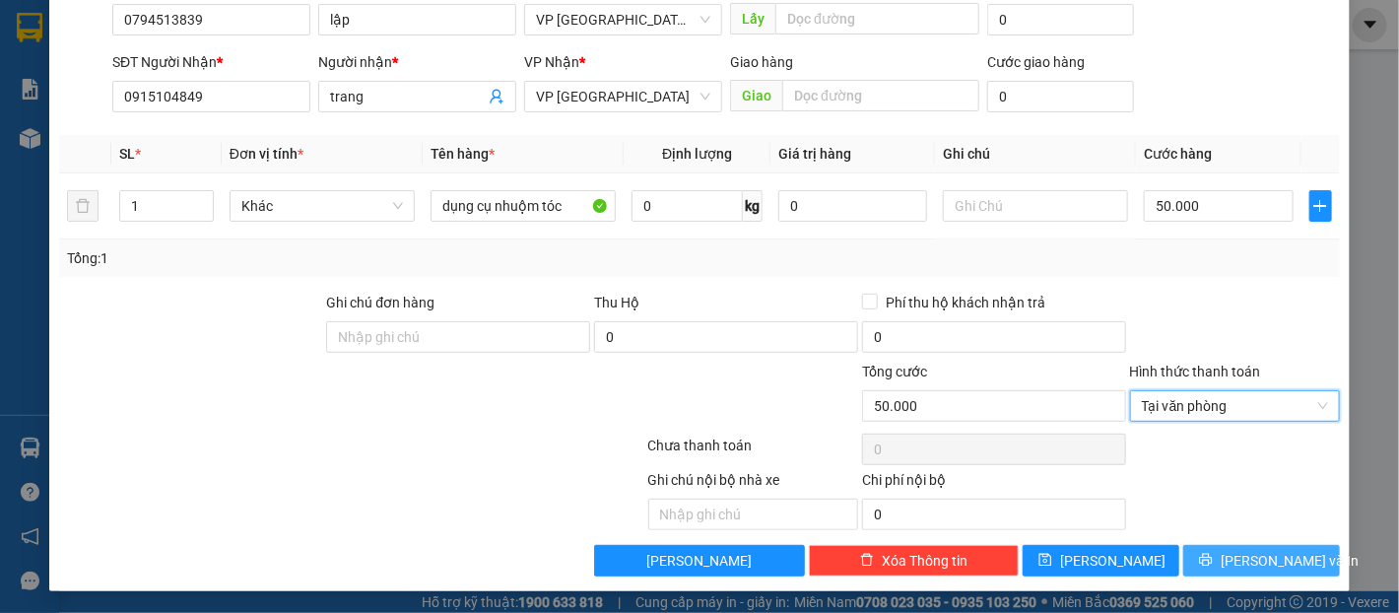
click at [1246, 560] on span "[PERSON_NAME] và In" at bounding box center [1290, 561] width 138 height 22
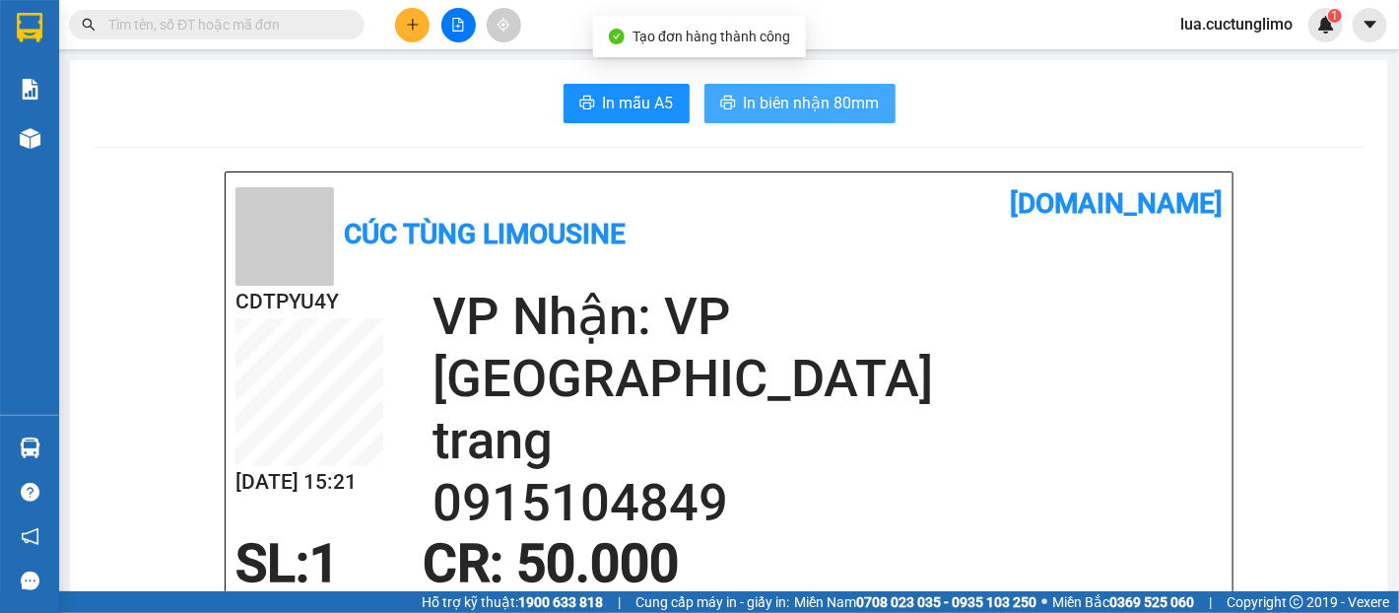
click at [845, 109] on span "In biên nhận 80mm" at bounding box center [812, 103] width 136 height 25
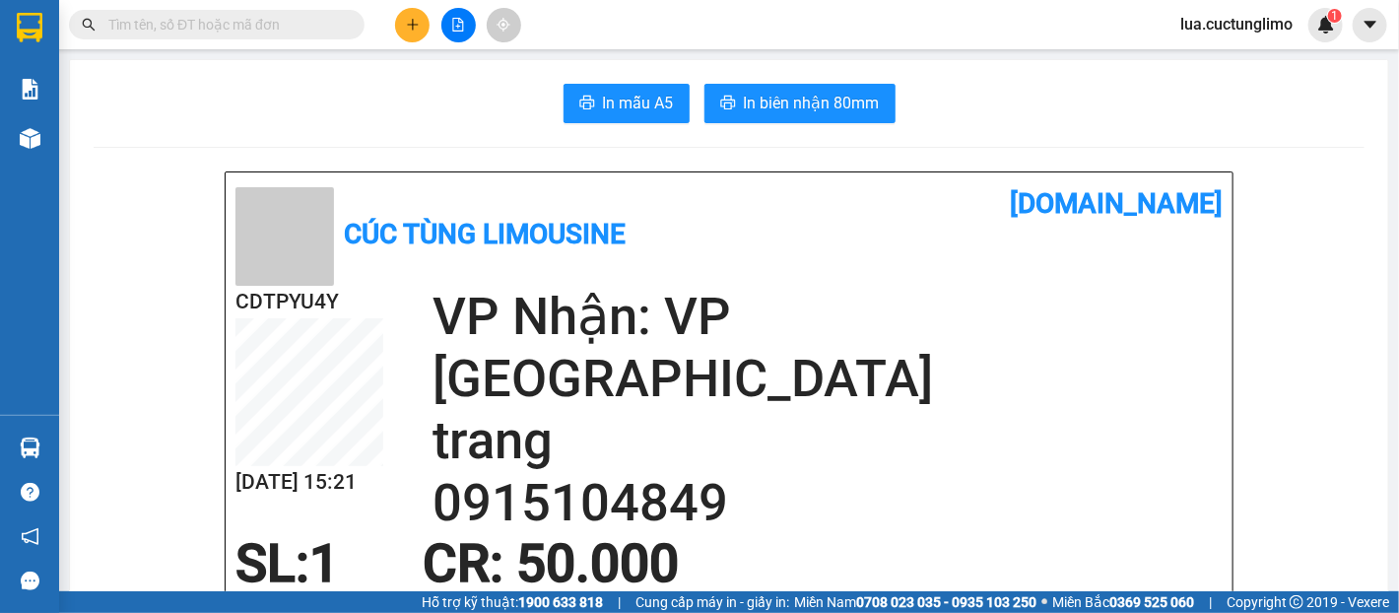
click at [412, 34] on button at bounding box center [412, 25] width 34 height 34
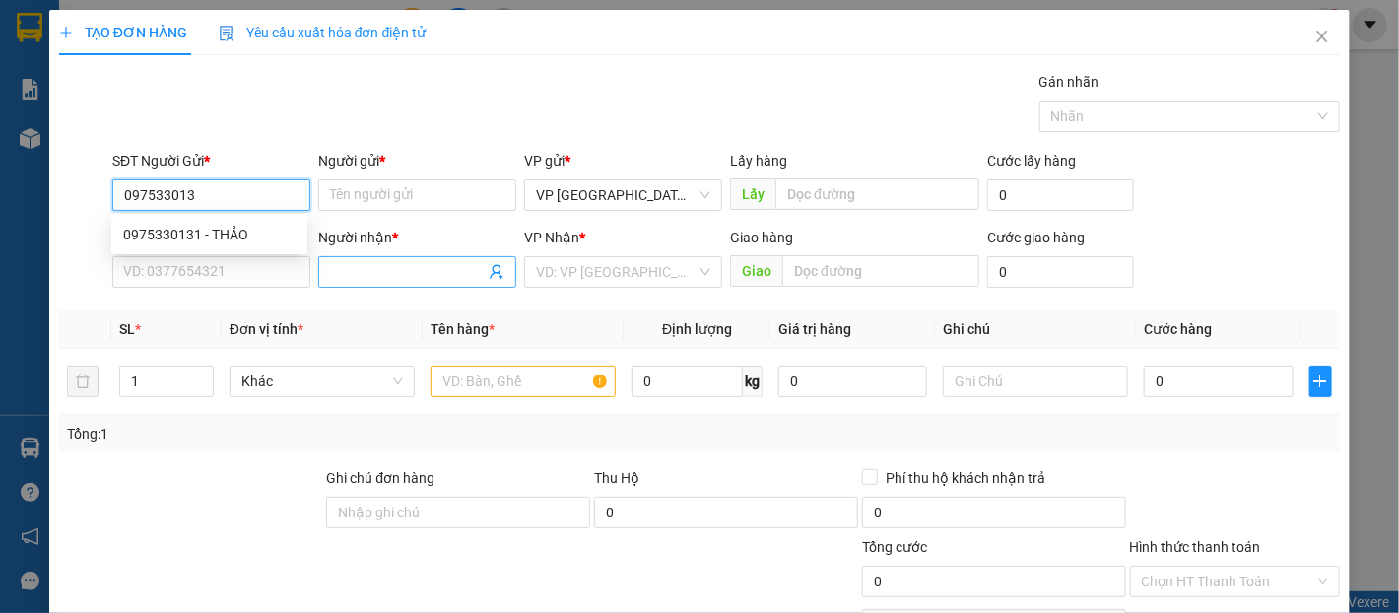
type input "0975330131"
click at [241, 231] on div "0975330131 - THẢO" at bounding box center [209, 235] width 172 height 22
type input "THẢO"
type input "0969052214"
type input "GIANG"
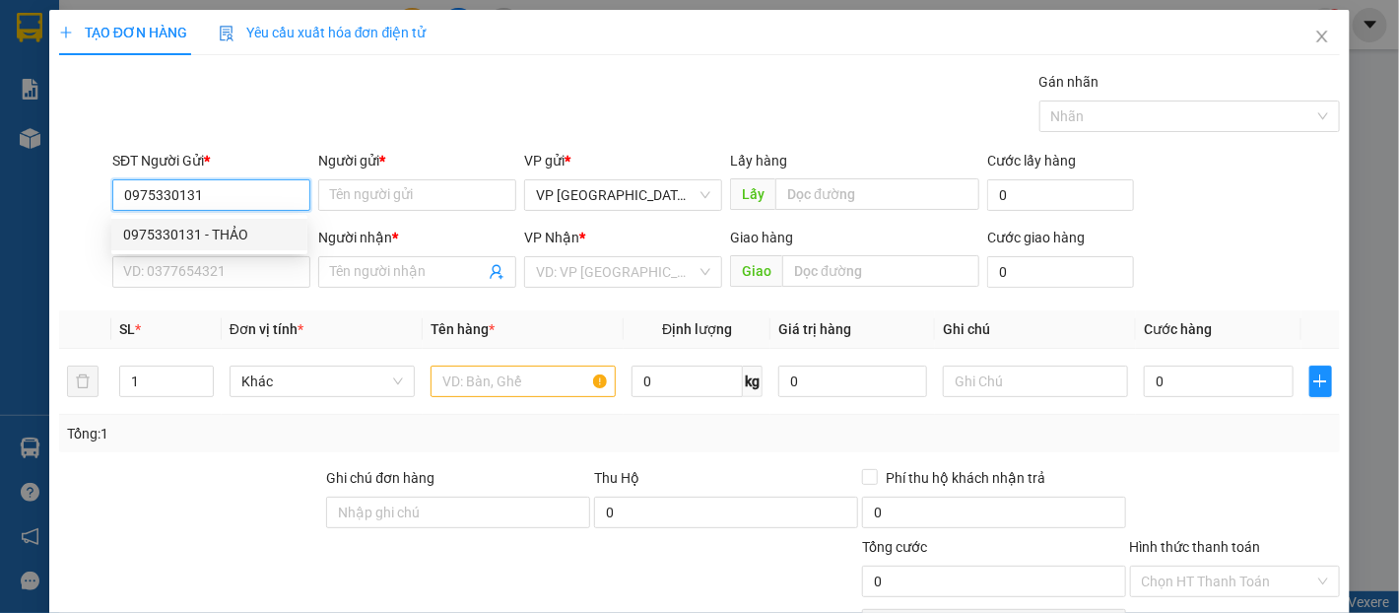
type input "TRẠM THU PHÍ TÂN AN LONG AN"
type input "200.000"
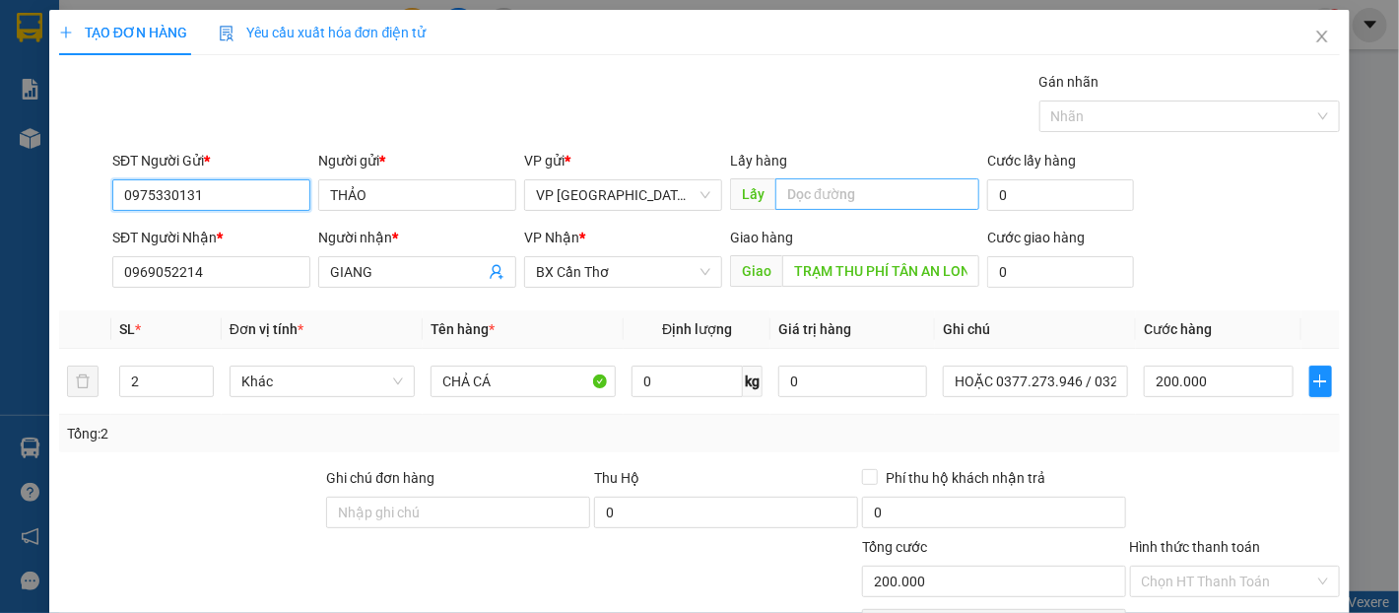
scroll to position [109, 0]
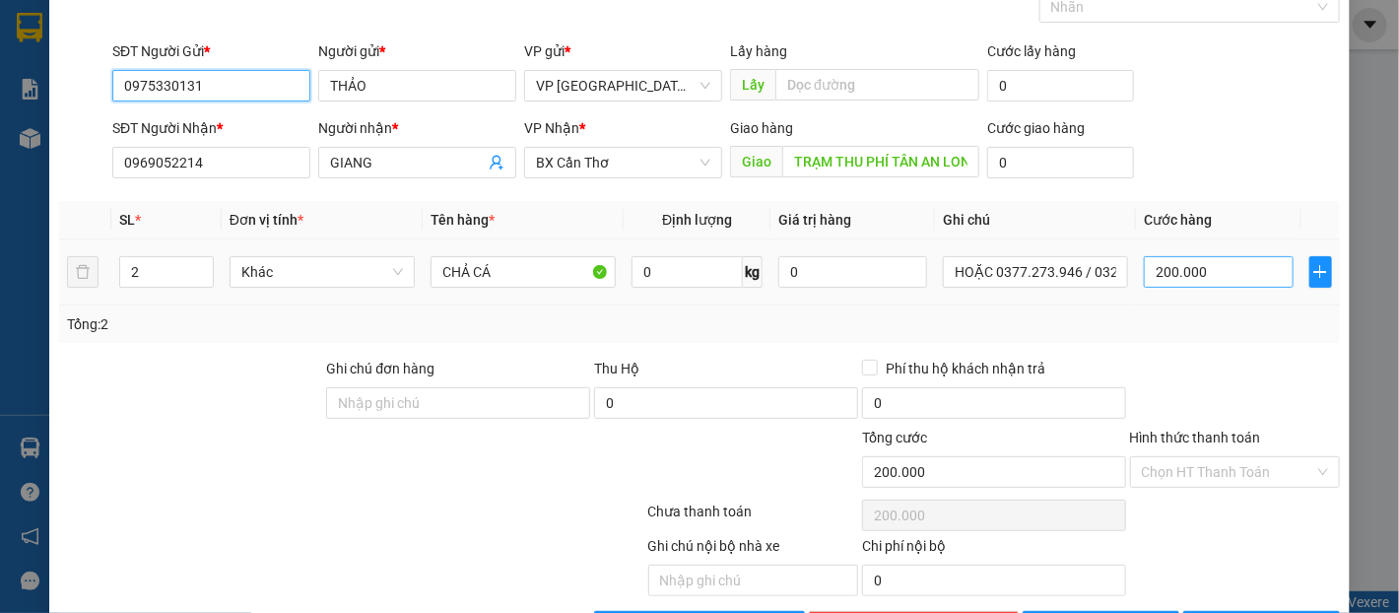
type input "0975330131"
click at [1215, 260] on input "200.000" at bounding box center [1218, 272] width 149 height 32
type input "3"
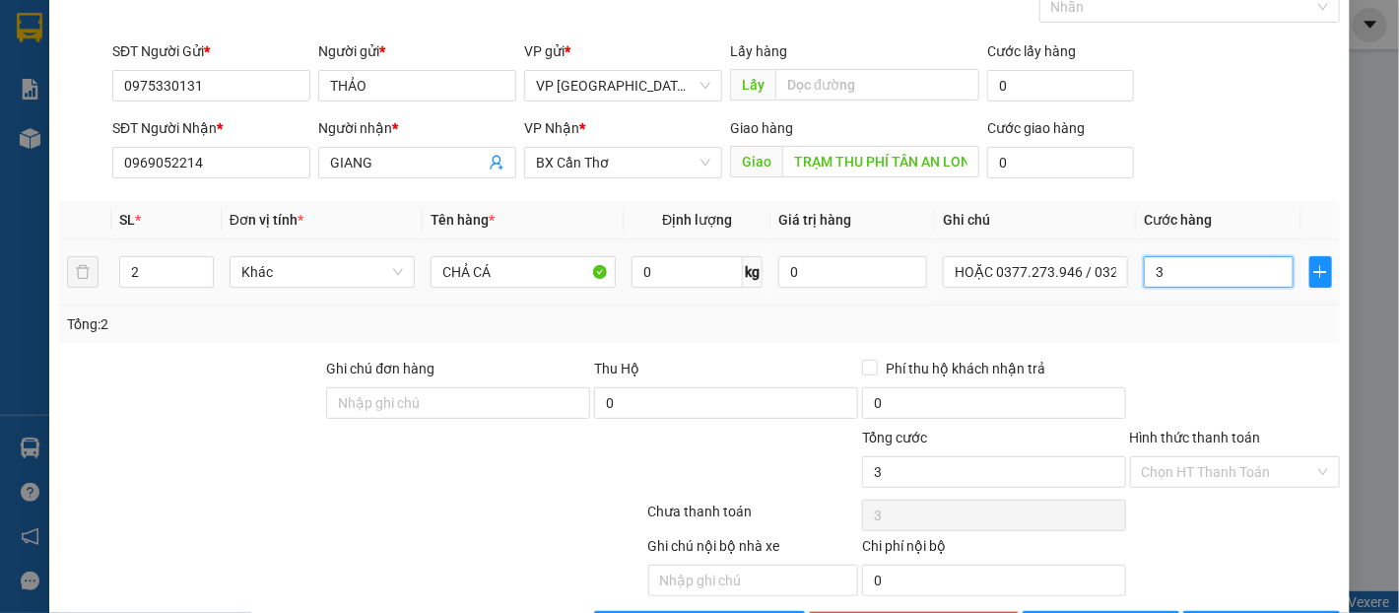
type input "30"
type input "300"
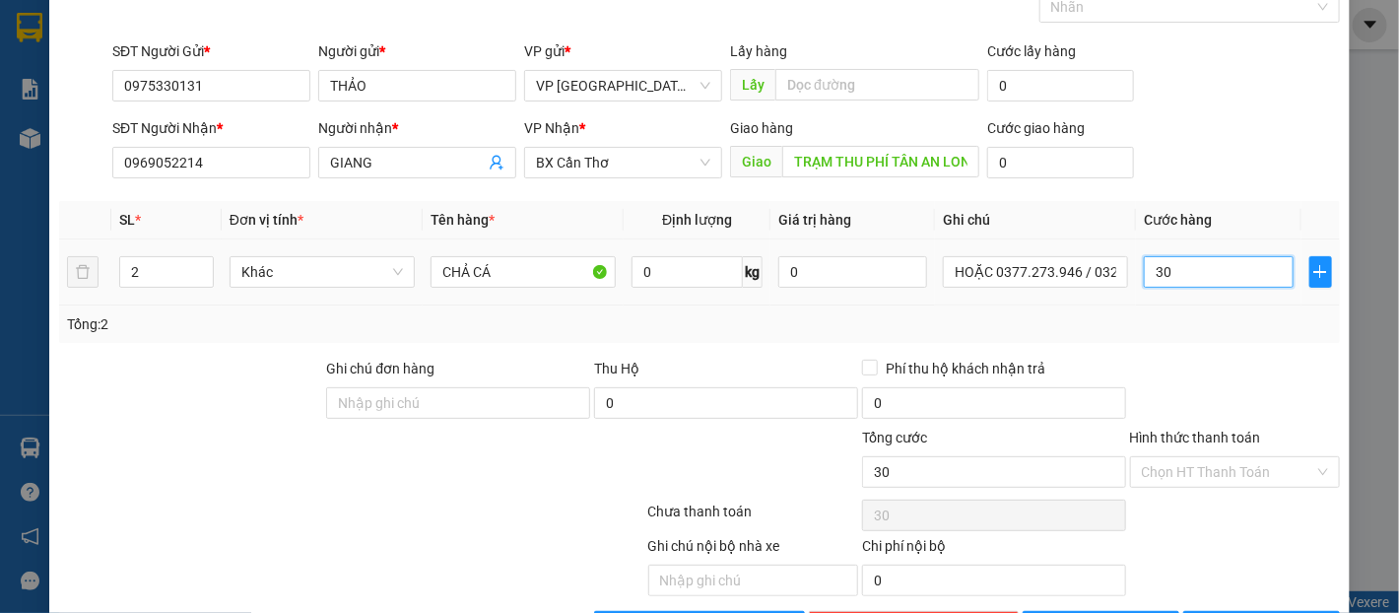
type input "300"
type input "3.000"
type input "30.000"
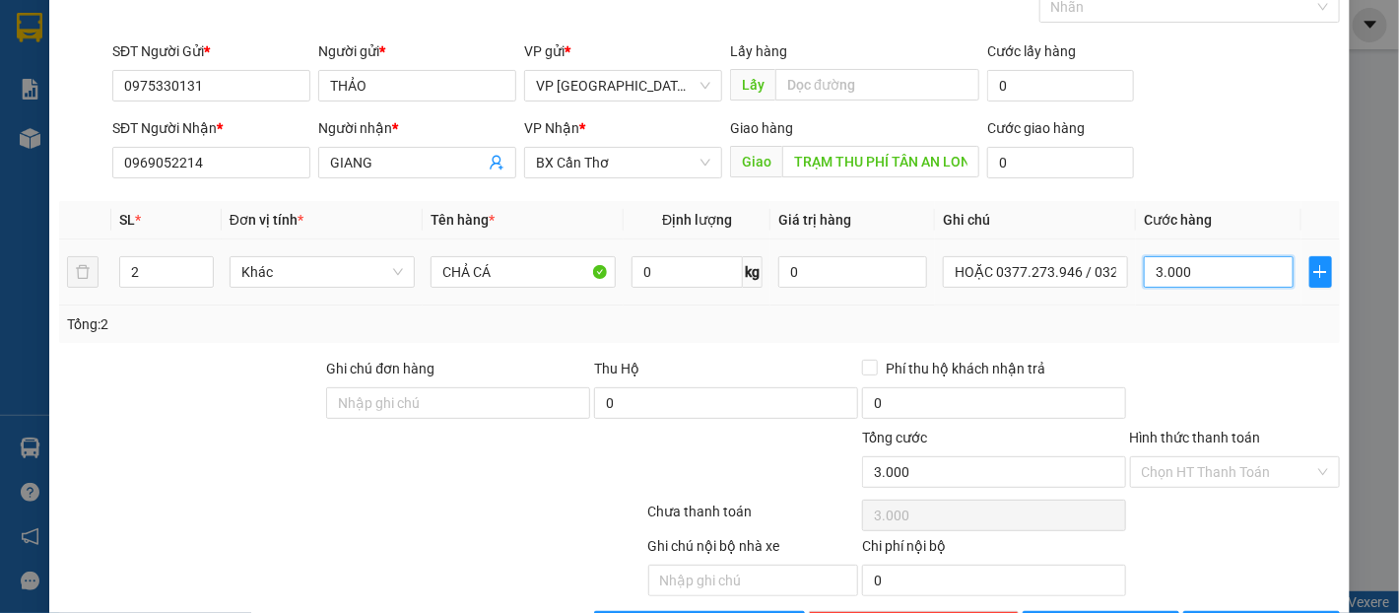
type input "30.000"
type input "300.000"
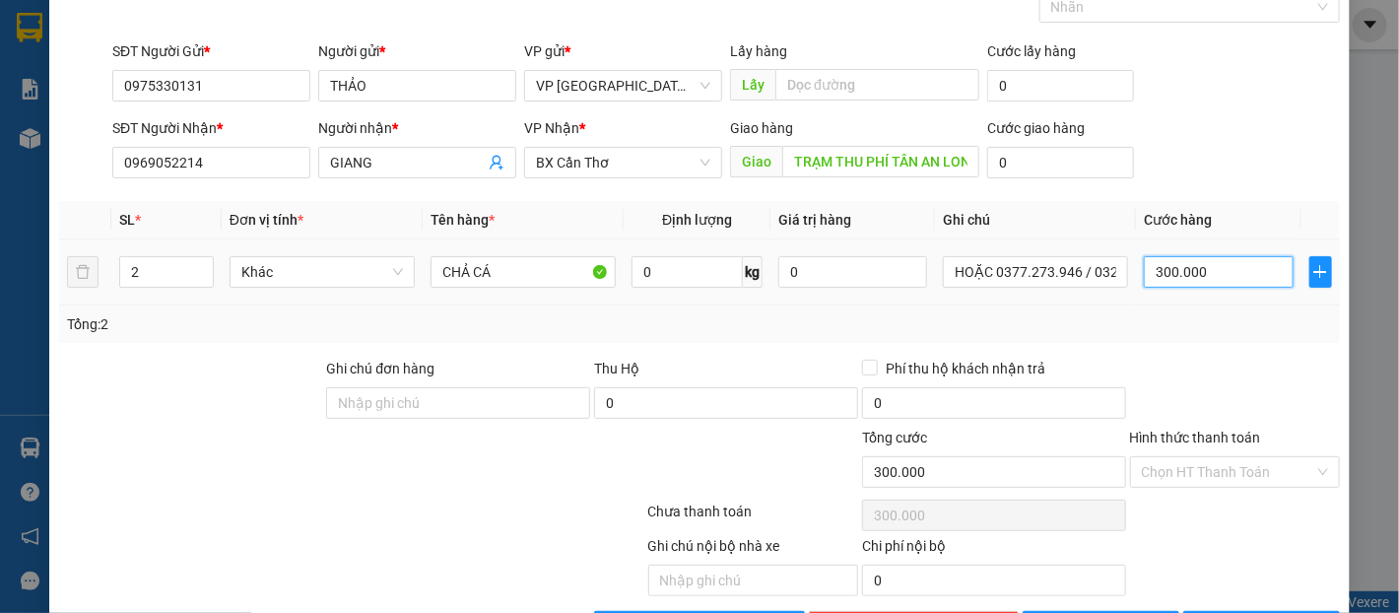
click at [1220, 263] on input "300.000" at bounding box center [1218, 272] width 149 height 32
click at [1200, 256] on input "300.000" at bounding box center [1218, 272] width 149 height 32
type input "2"
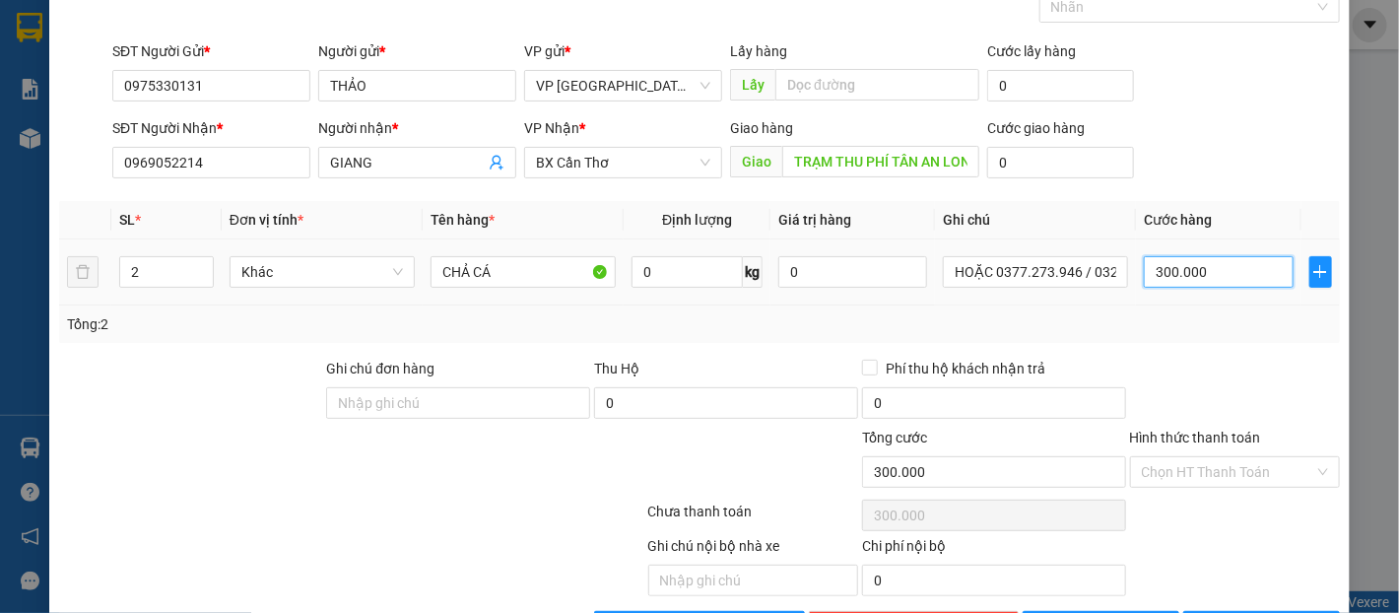
type input "2"
type input "20"
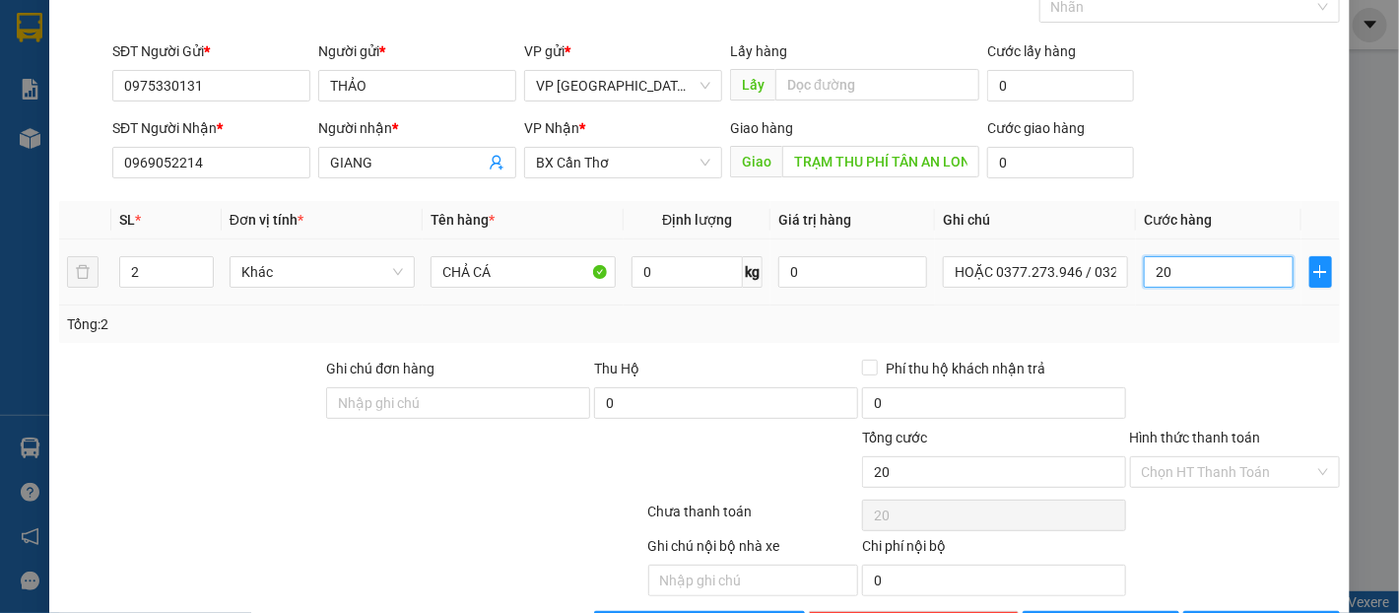
type input "200"
type input "2.000"
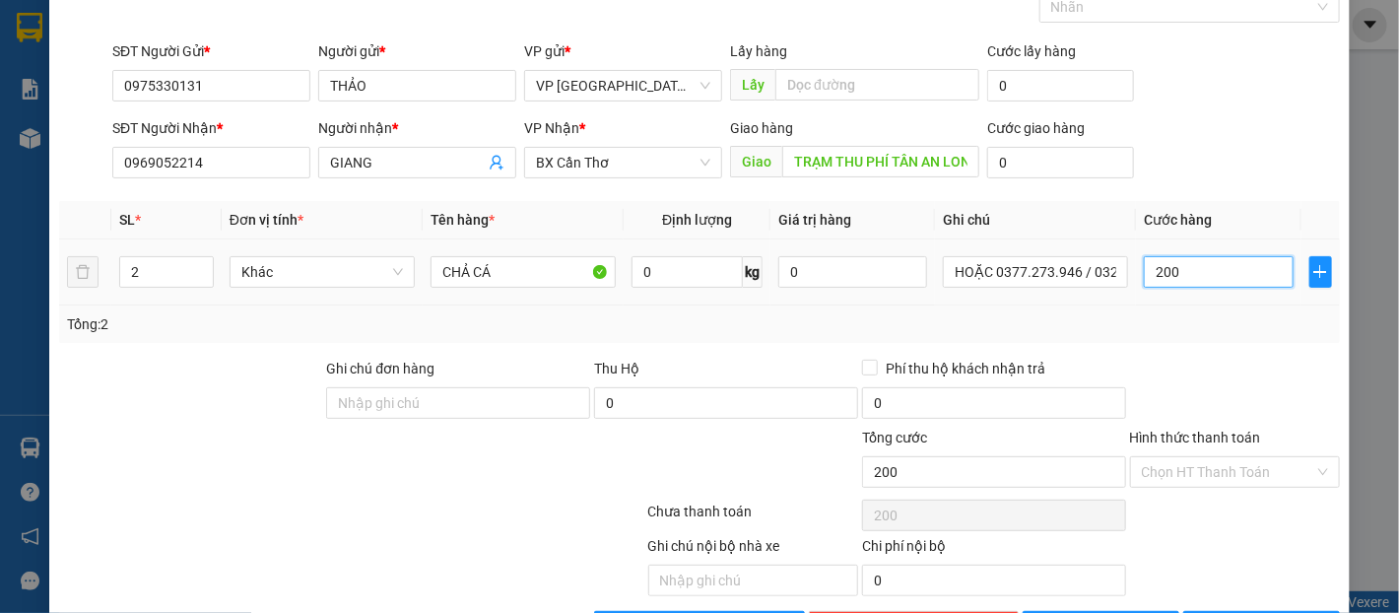
type input "2.000"
type input "20.000"
type input "200.000"
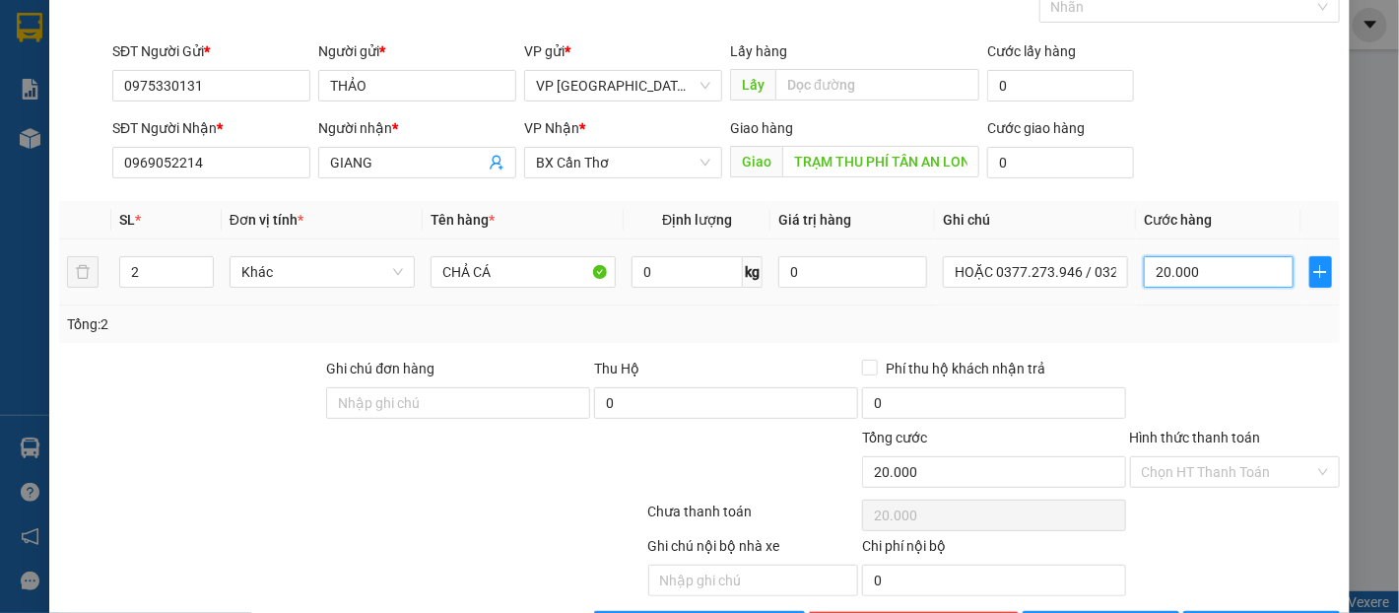
type input "200.000"
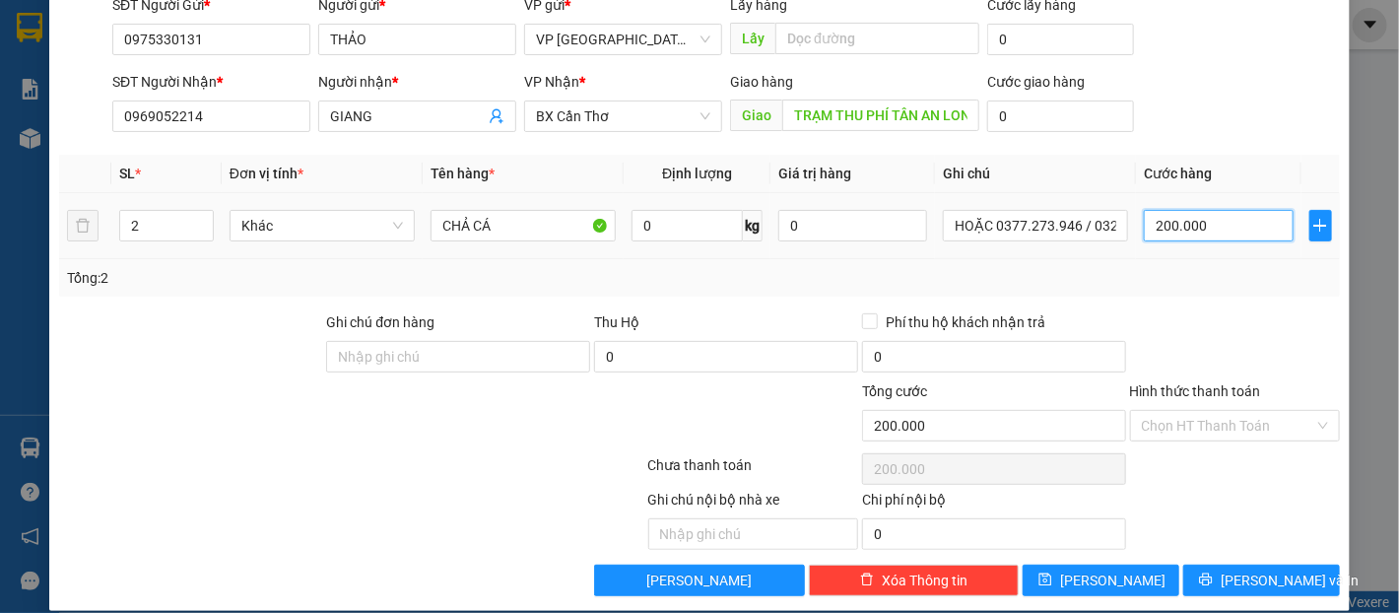
scroll to position [175, 0]
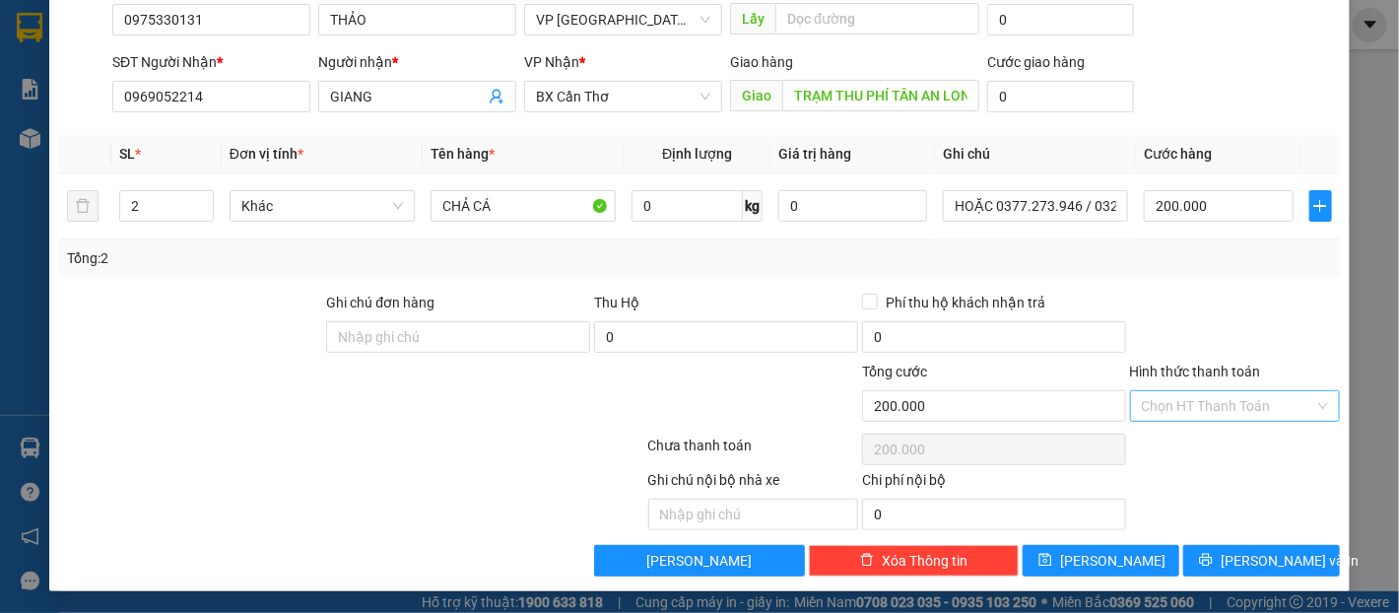
click at [1213, 400] on input "Hình thức thanh toán" at bounding box center [1228, 406] width 172 height 30
click at [1212, 435] on div "Tại văn phòng" at bounding box center [1222, 445] width 184 height 22
type input "0"
click at [1252, 556] on span "[PERSON_NAME] và In" at bounding box center [1290, 561] width 138 height 22
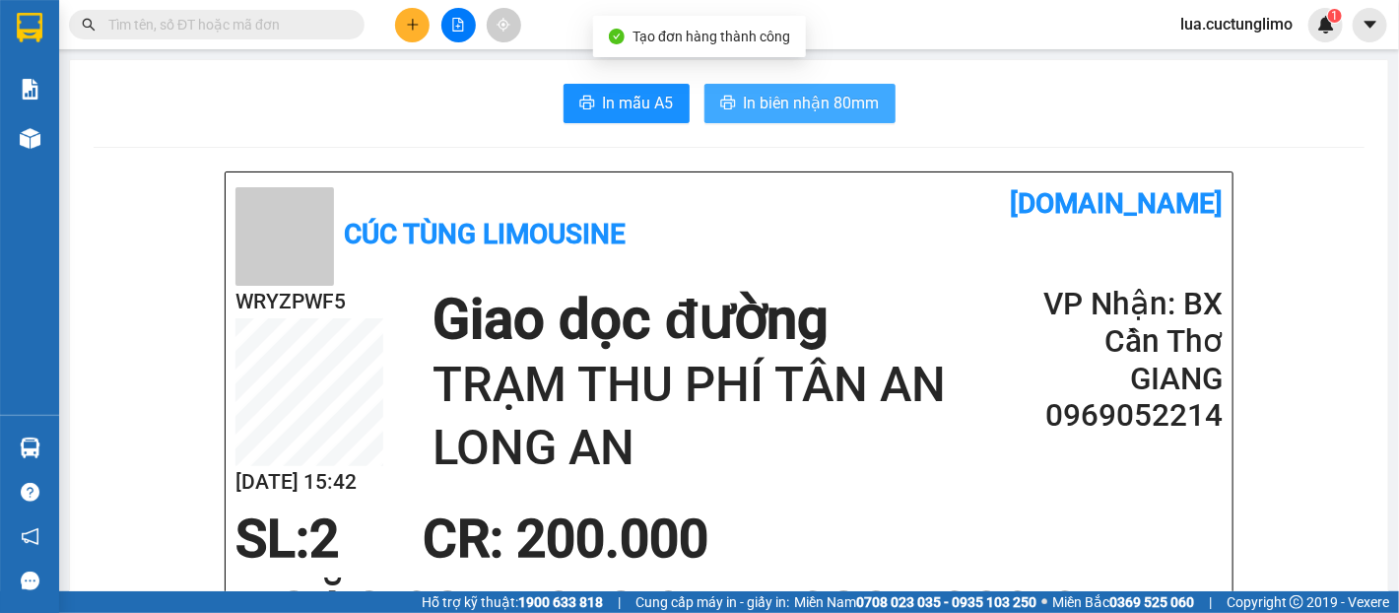
click at [778, 95] on span "In biên nhận 80mm" at bounding box center [812, 103] width 136 height 25
click at [798, 110] on span "In biên nhận 80mm" at bounding box center [812, 103] width 136 height 25
